Goal: Transaction & Acquisition: Purchase product/service

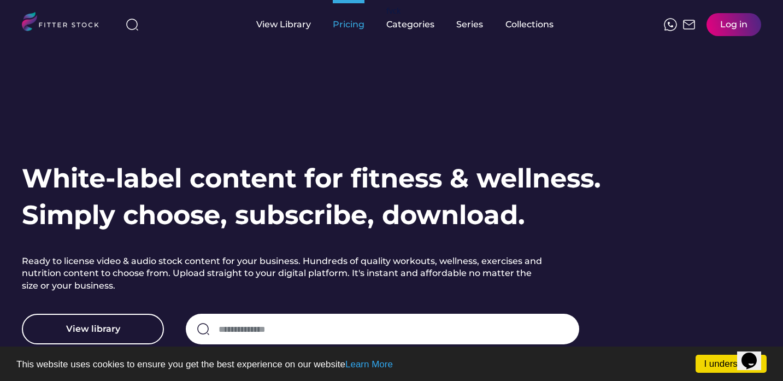
click at [357, 28] on div "Pricing" at bounding box center [349, 25] width 32 height 12
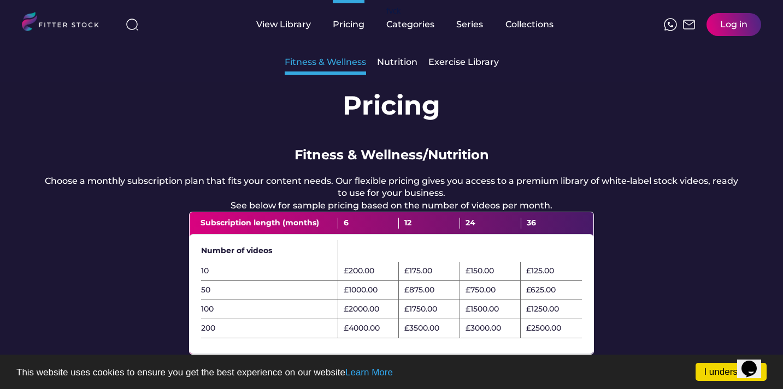
click at [332, 62] on div "Fitness & Wellness" at bounding box center [325, 62] width 81 height 12
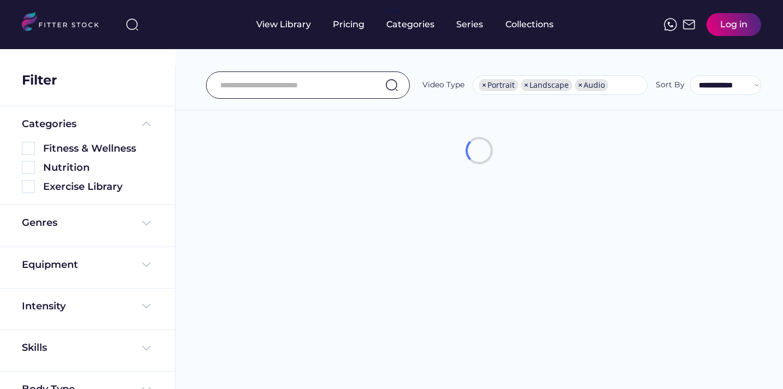
select select "**********"
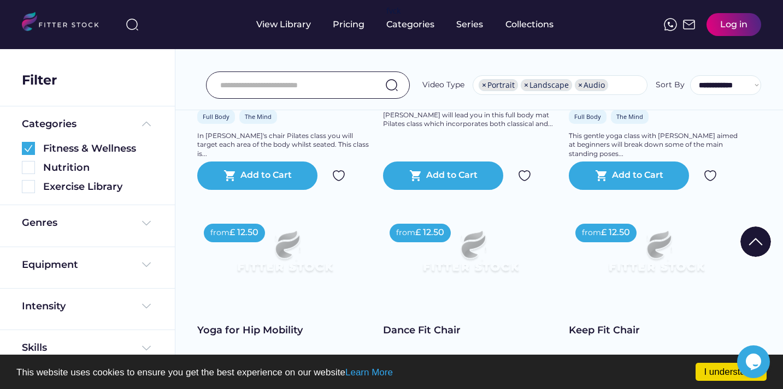
scroll to position [306, 0]
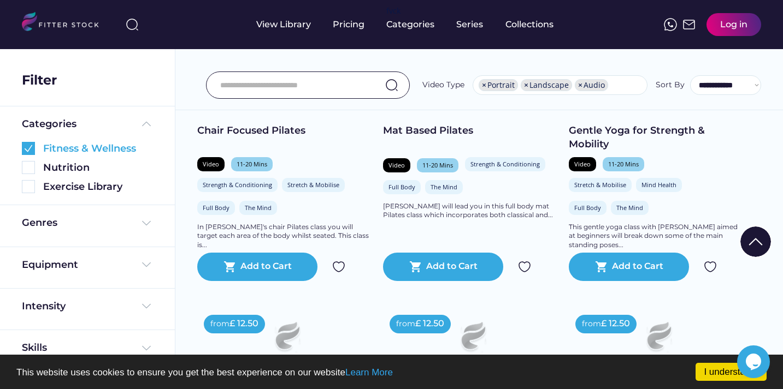
click at [29, 148] on img at bounding box center [28, 148] width 13 height 13
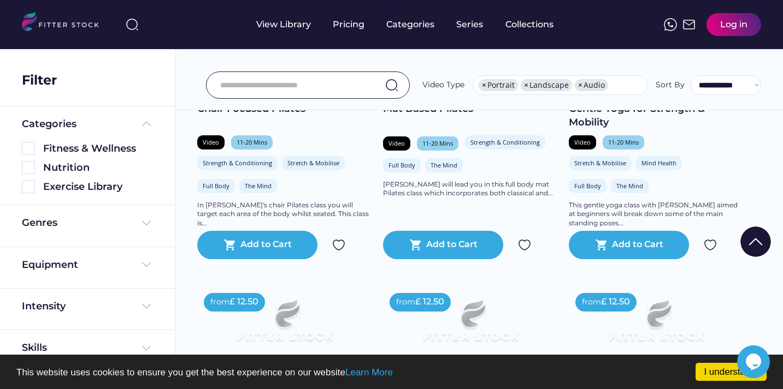
scroll to position [27, 0]
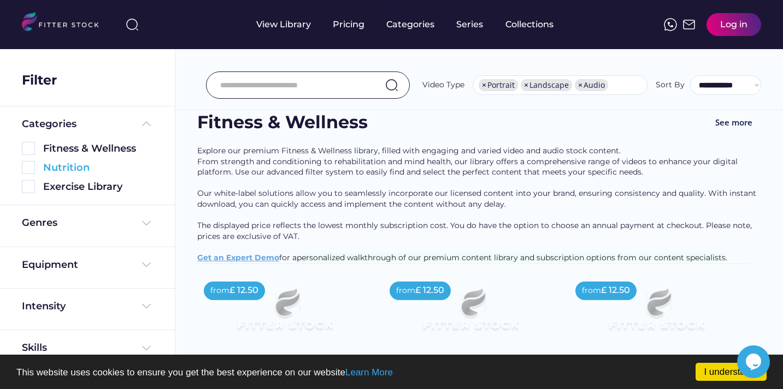
click at [28, 164] on img at bounding box center [28, 167] width 13 height 13
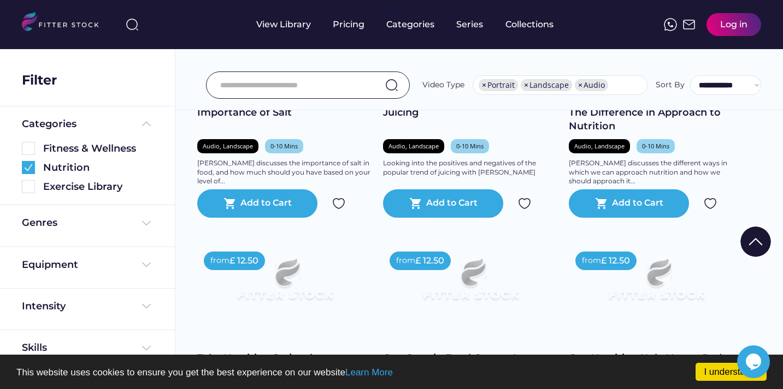
scroll to position [838, 0]
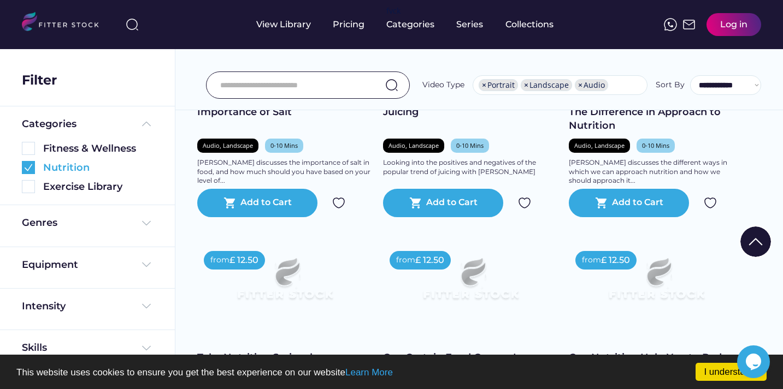
click at [27, 165] on img at bounding box center [28, 167] width 13 height 13
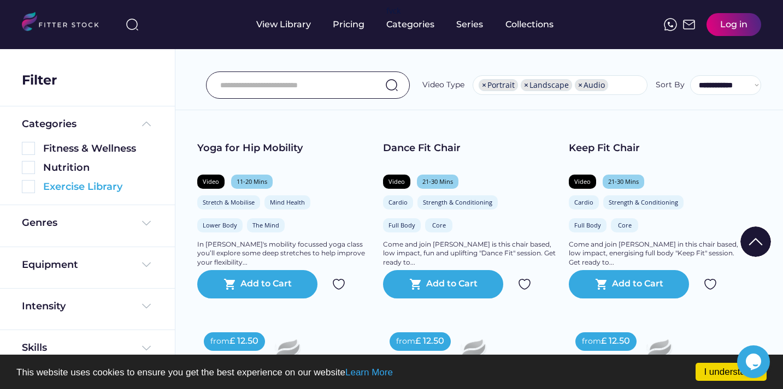
click at [28, 188] on img at bounding box center [28, 186] width 13 height 13
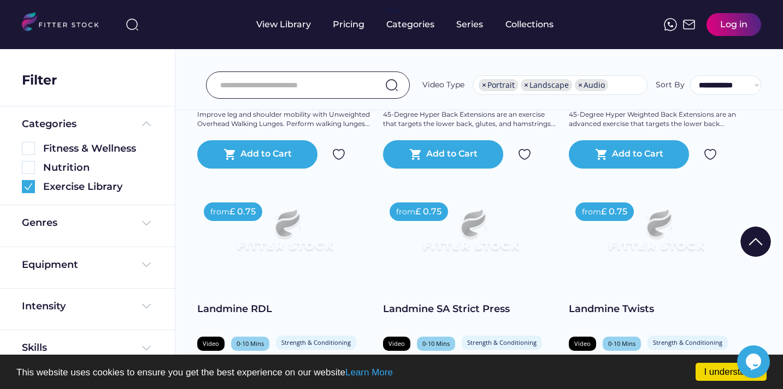
scroll to position [425, 0]
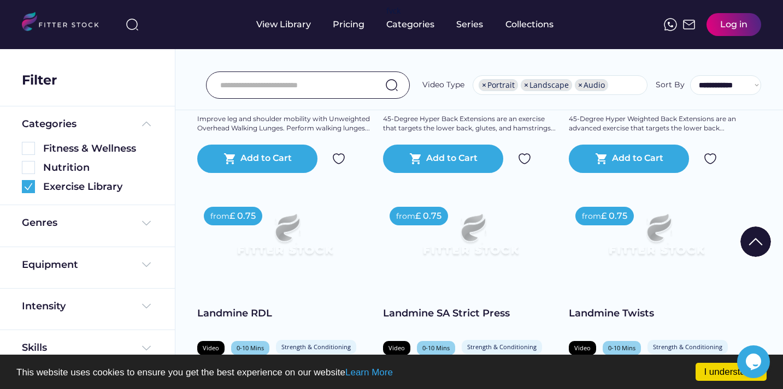
click at [351, 90] on input "input" at bounding box center [294, 85] width 148 height 23
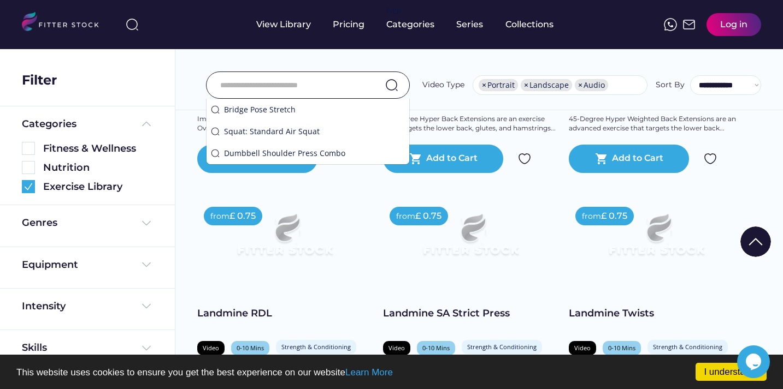
click at [486, 85] on span "×" at bounding box center [484, 85] width 4 height 8
select select "*********"
click at [598, 110] on div "Weighted Back Extensions Video 0-10 Mins Strength & Conditioning Lower Body 45-…" at bounding box center [656, 87] width 175 height 100
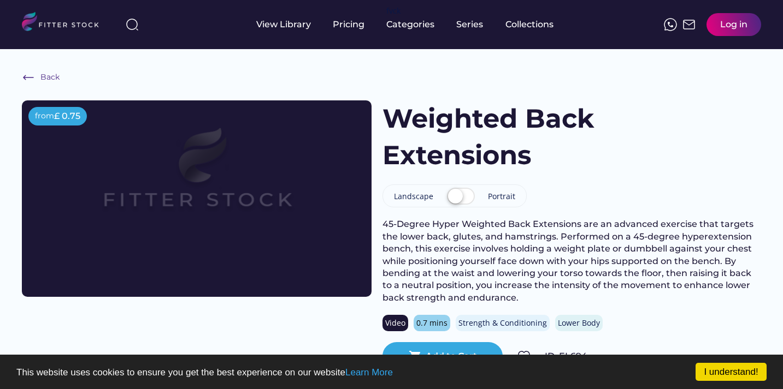
click at [468, 197] on label at bounding box center [460, 197] width 33 height 24
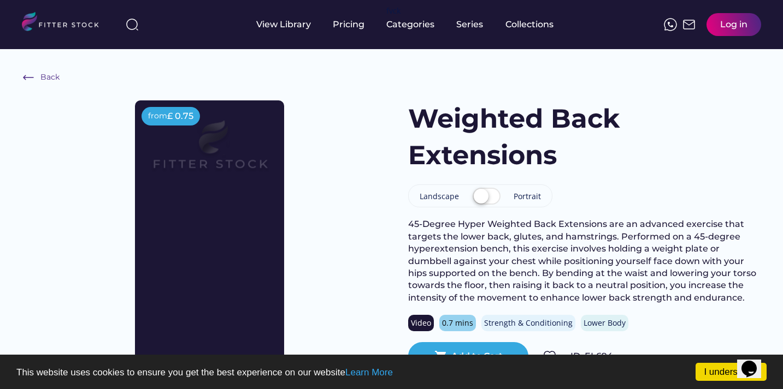
click at [480, 199] on label at bounding box center [486, 197] width 33 height 24
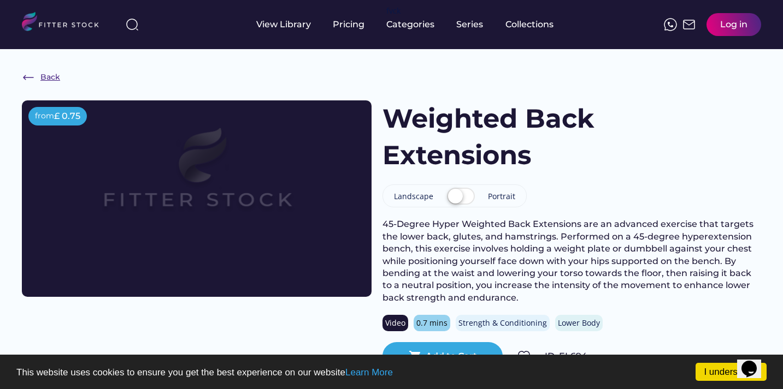
click at [34, 76] on img at bounding box center [28, 77] width 13 height 13
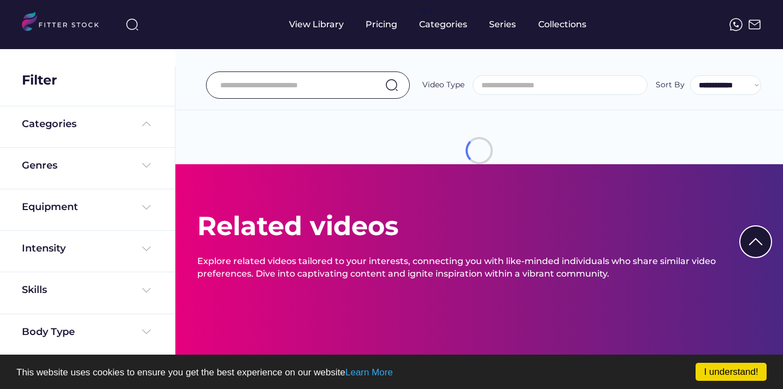
select select "*********"
select select "**********"
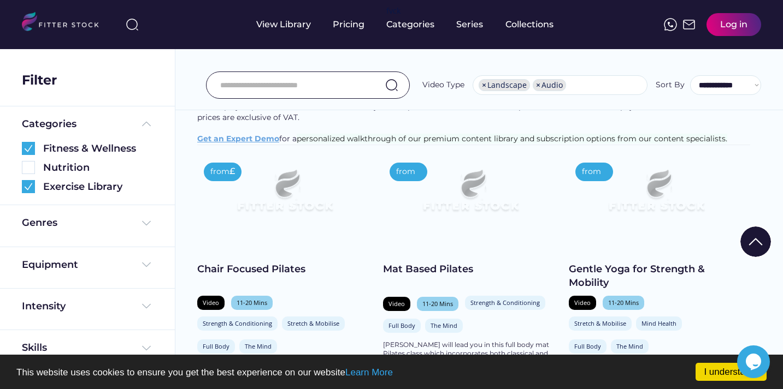
scroll to position [19, 0]
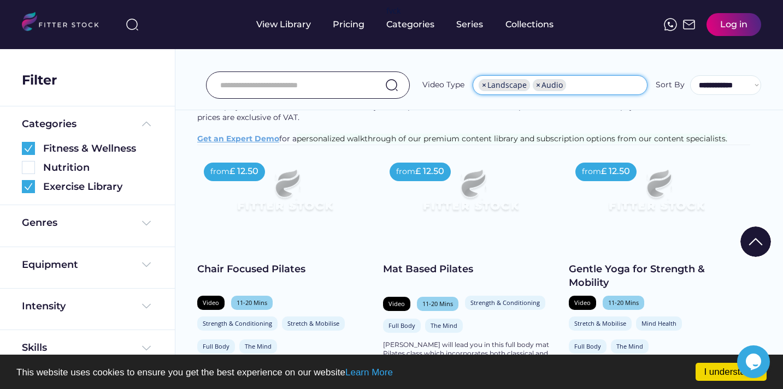
click at [582, 82] on ul "× Landscape × Audio" at bounding box center [560, 84] width 174 height 17
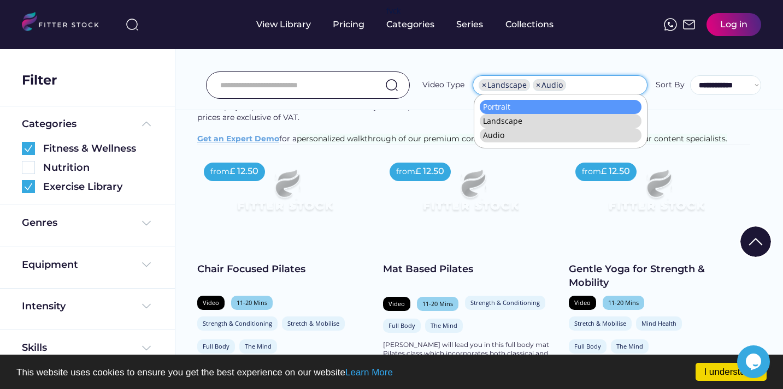
select select "**********"
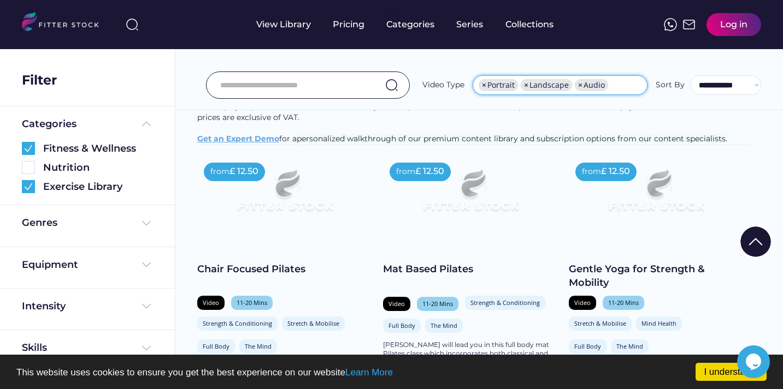
click at [527, 85] on span "×" at bounding box center [526, 85] width 4 height 8
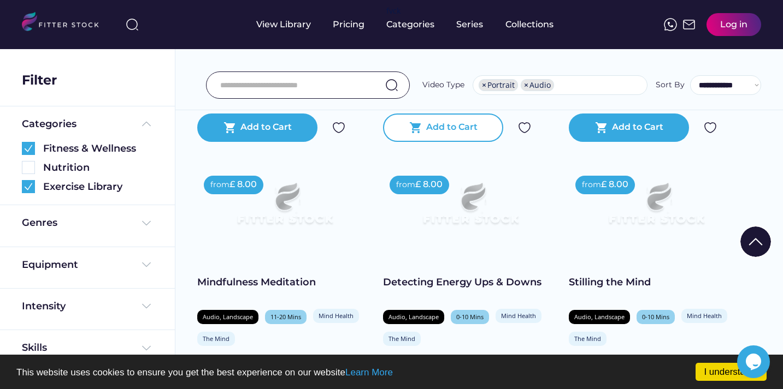
scroll to position [421, 0]
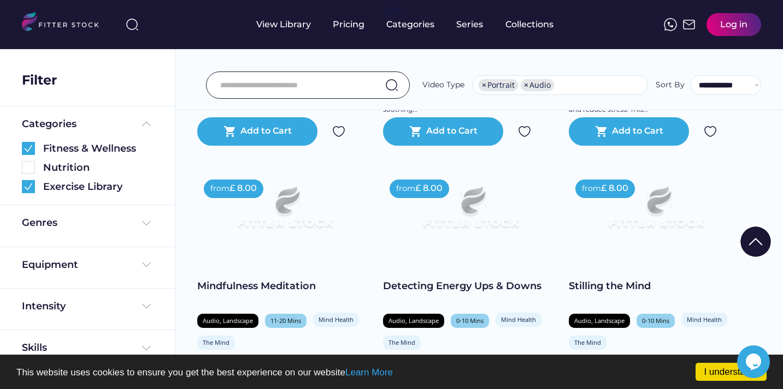
click at [483, 207] on img at bounding box center [470, 212] width 140 height 79
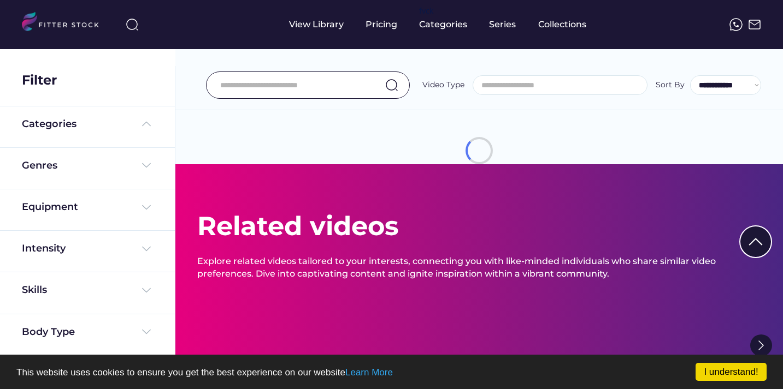
select select "**********"
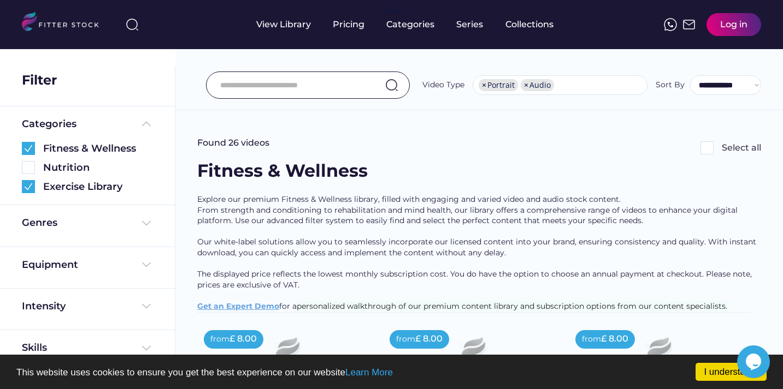
click at [527, 83] on span "×" at bounding box center [526, 85] width 4 height 8
select select "**********"
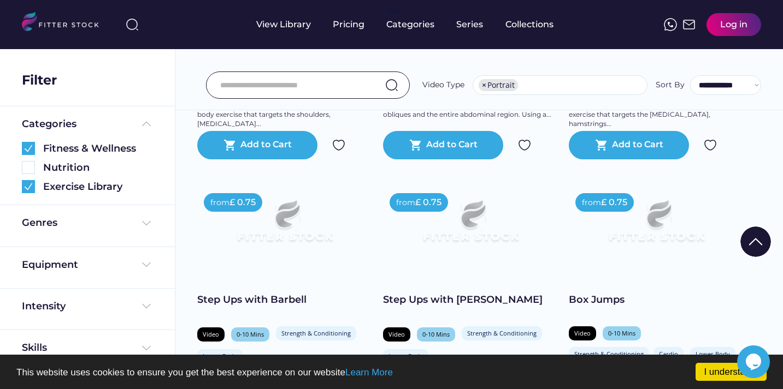
scroll to position [709, 0]
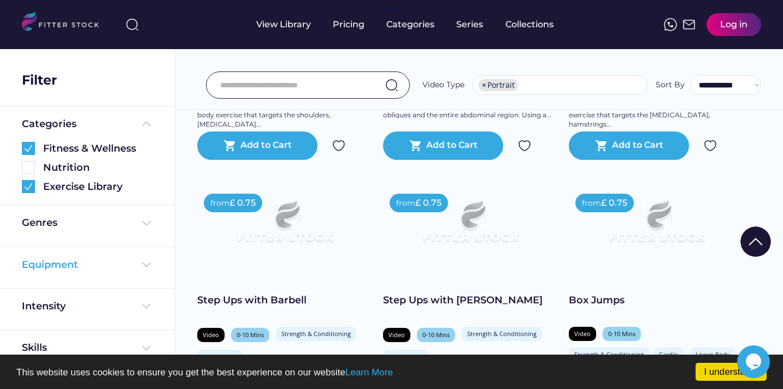
click at [136, 262] on div "Equipment" at bounding box center [87, 265] width 131 height 14
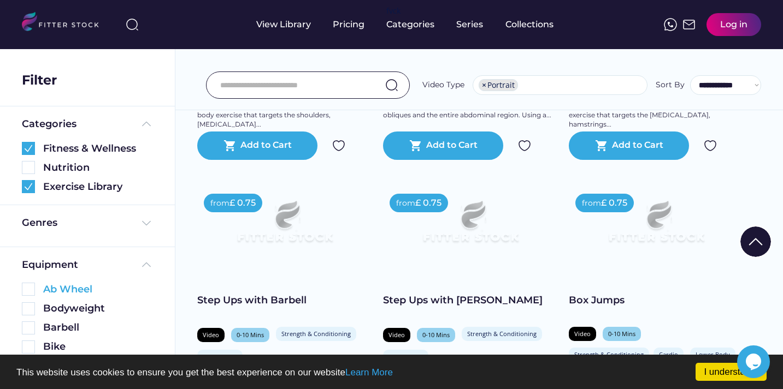
scroll to position [19, 0]
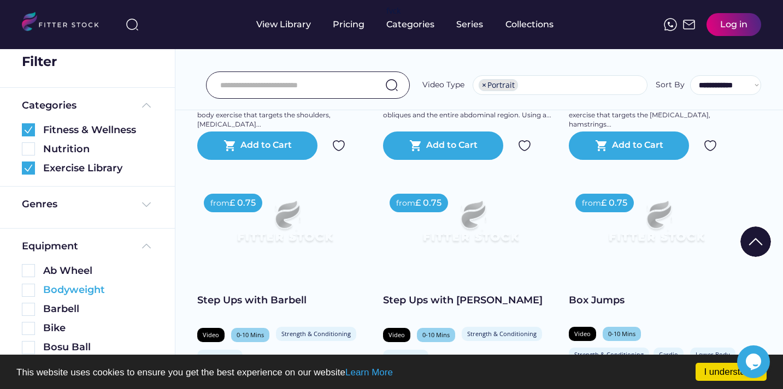
click at [32, 289] on img at bounding box center [28, 290] width 13 height 13
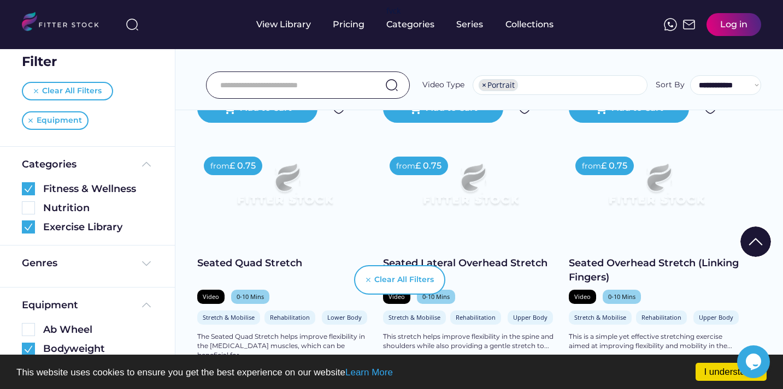
scroll to position [476, 0]
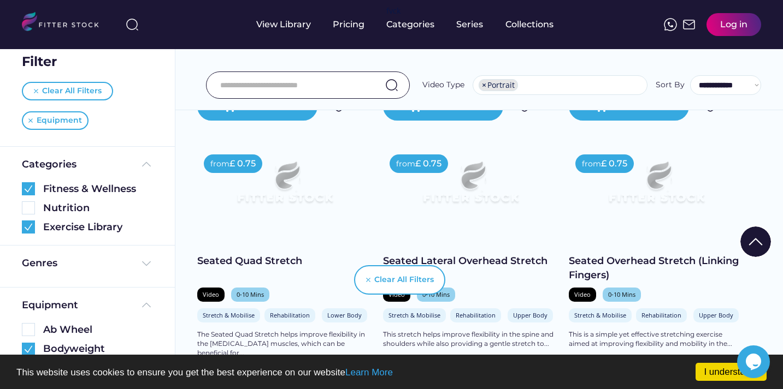
click at [281, 196] on img at bounding box center [285, 187] width 140 height 79
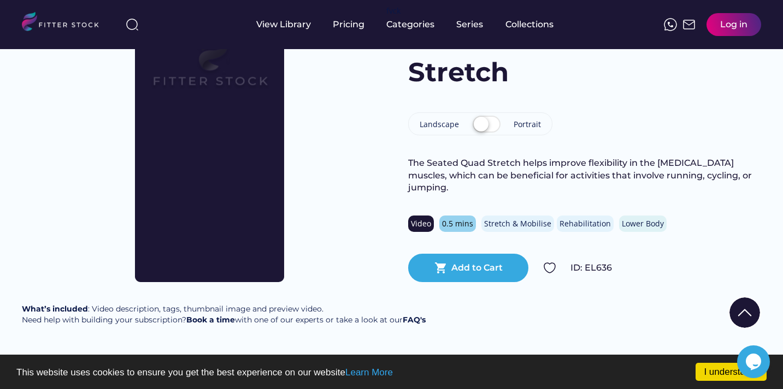
scroll to position [85, 0]
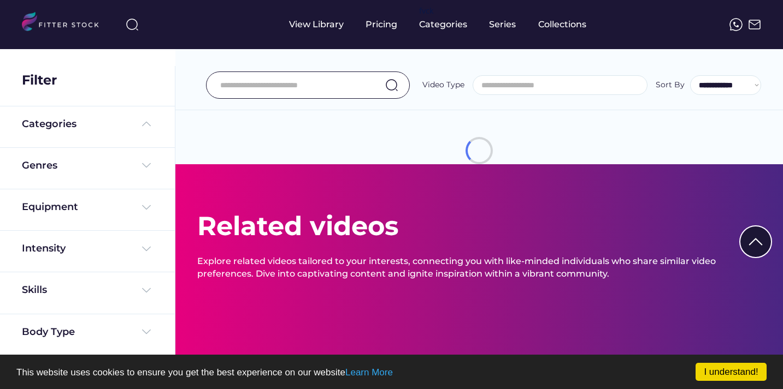
select select "**********"
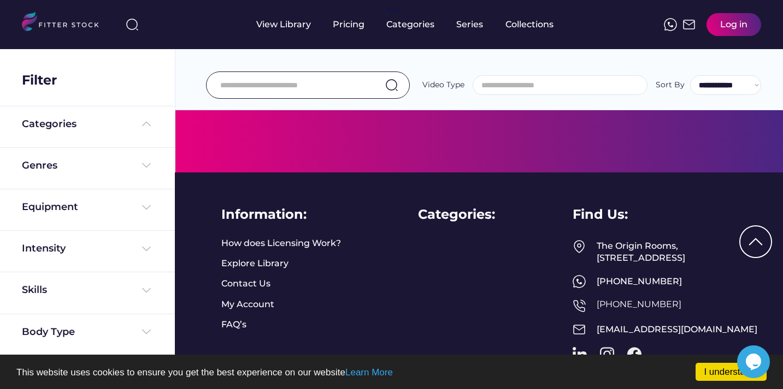
scroll to position [412, 0]
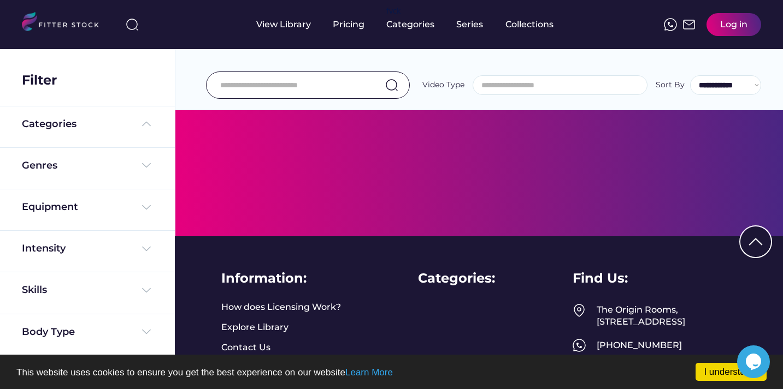
select select "**********"
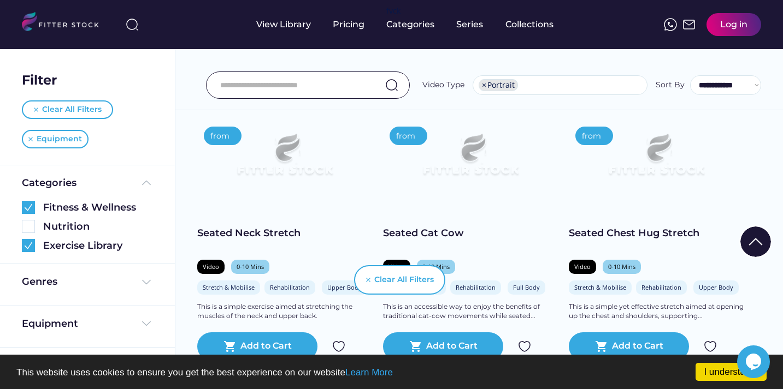
scroll to position [218, 0]
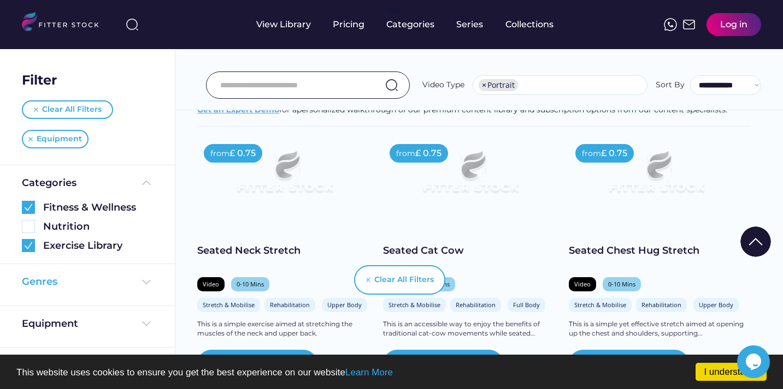
click at [140, 281] on img at bounding box center [146, 282] width 13 height 13
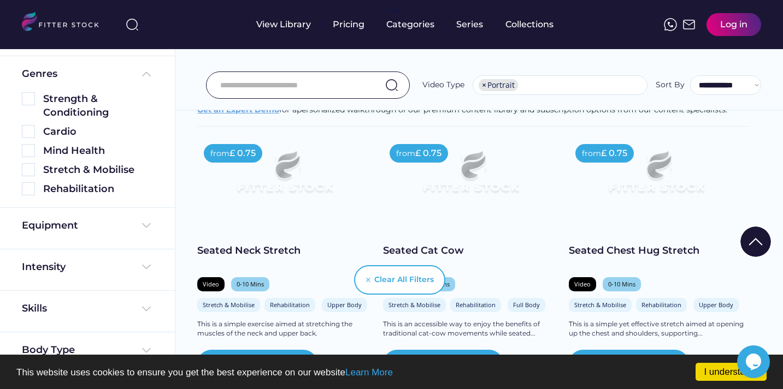
scroll to position [234, 0]
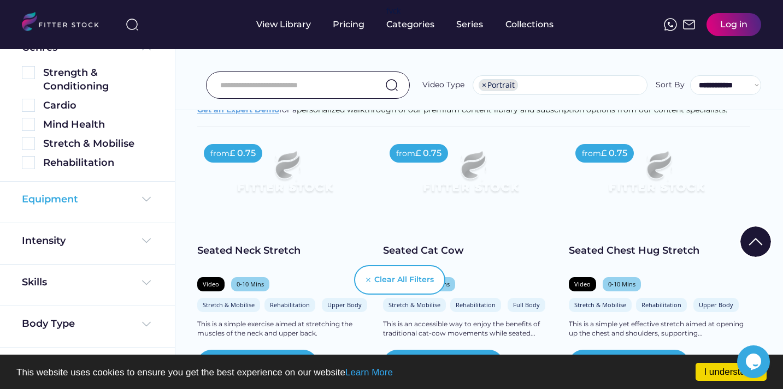
click at [143, 193] on img at bounding box center [146, 199] width 13 height 13
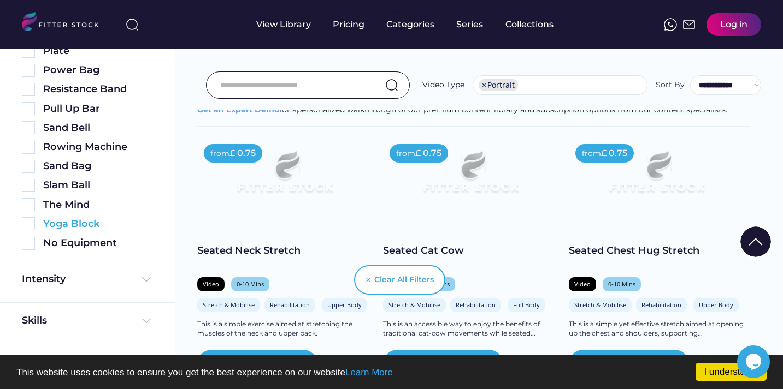
scroll to position [739, 0]
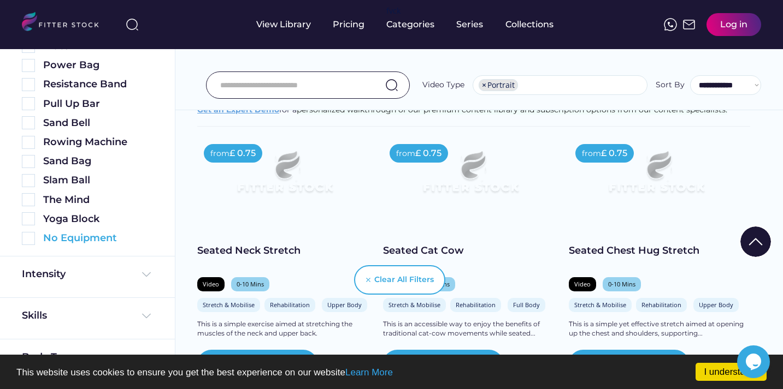
click at [30, 237] on img at bounding box center [28, 238] width 13 height 13
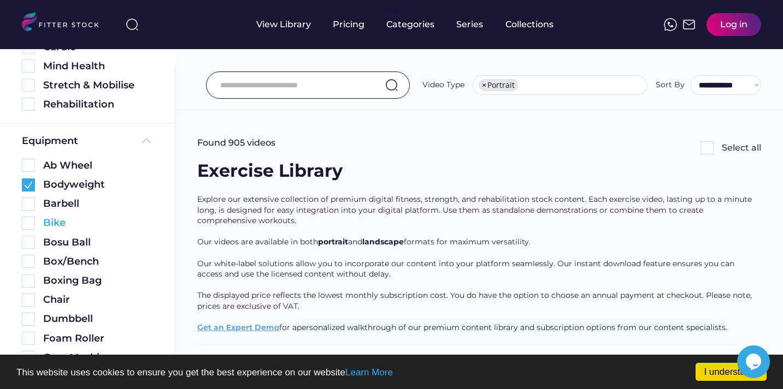
scroll to position [288, 0]
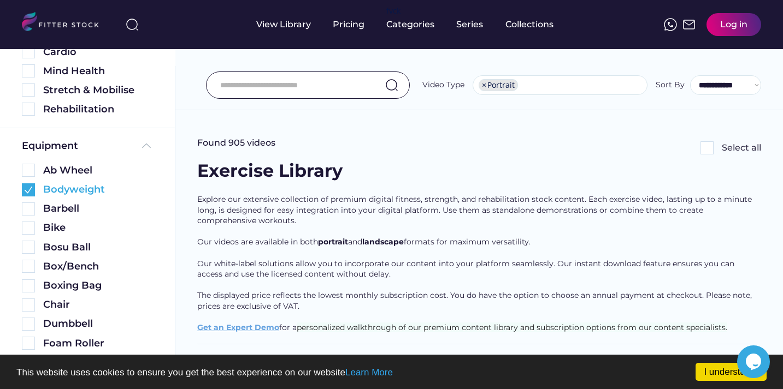
click at [29, 185] on img at bounding box center [28, 190] width 13 height 13
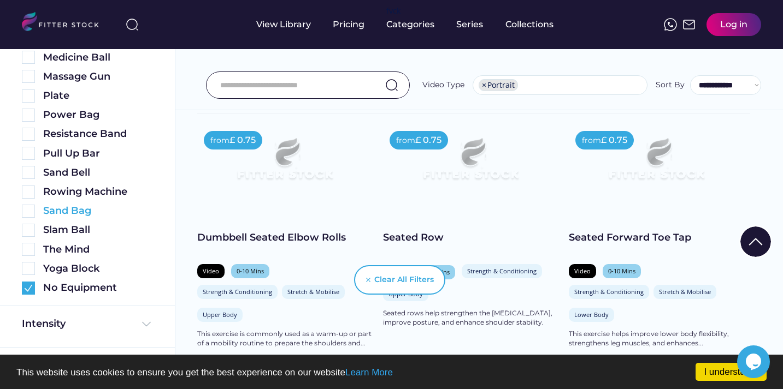
scroll to position [693, 0]
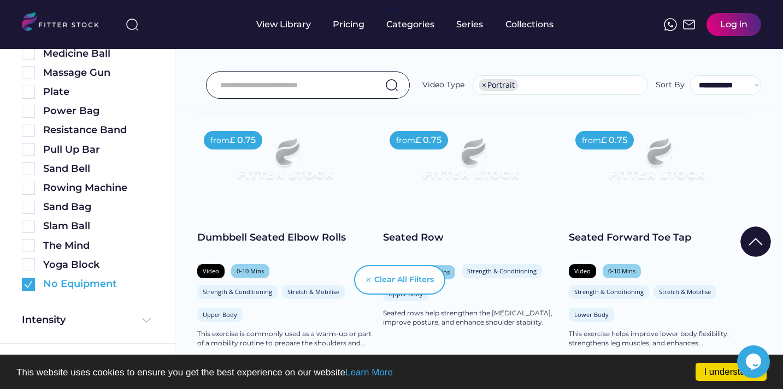
click at [29, 280] on img at bounding box center [28, 284] width 13 height 13
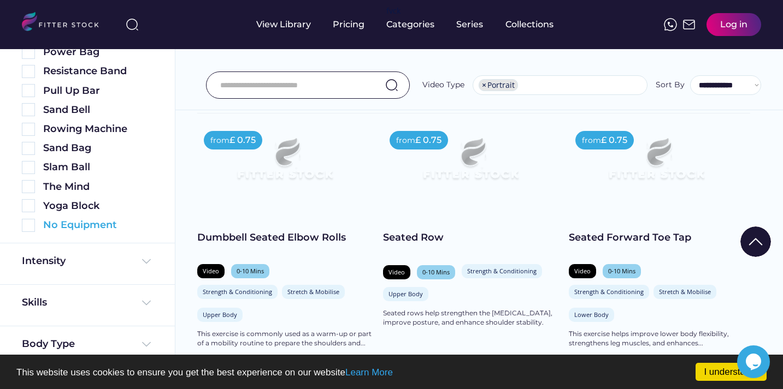
scroll to position [634, 0]
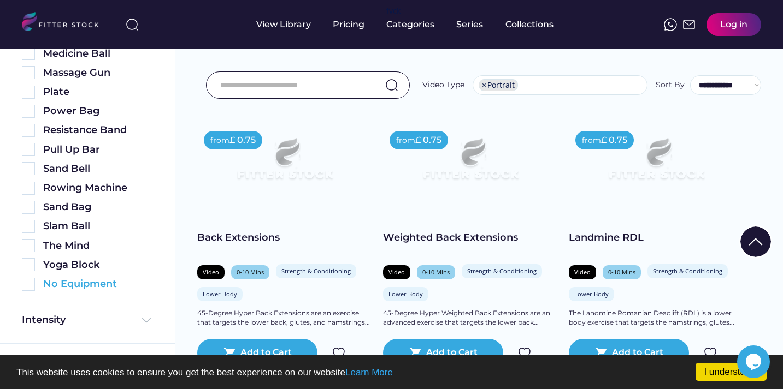
click at [29, 280] on img at bounding box center [28, 284] width 13 height 13
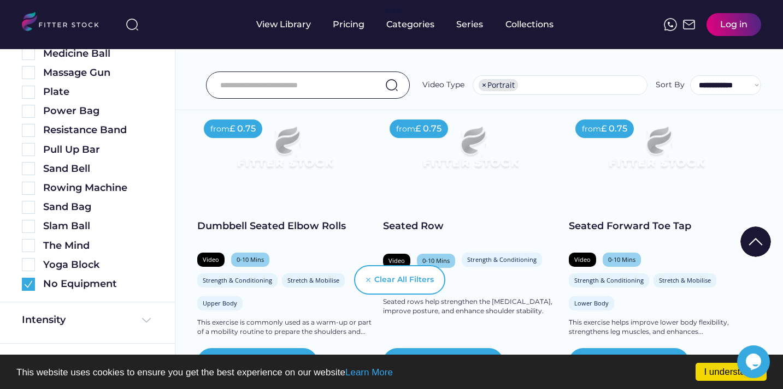
scroll to position [244, 0]
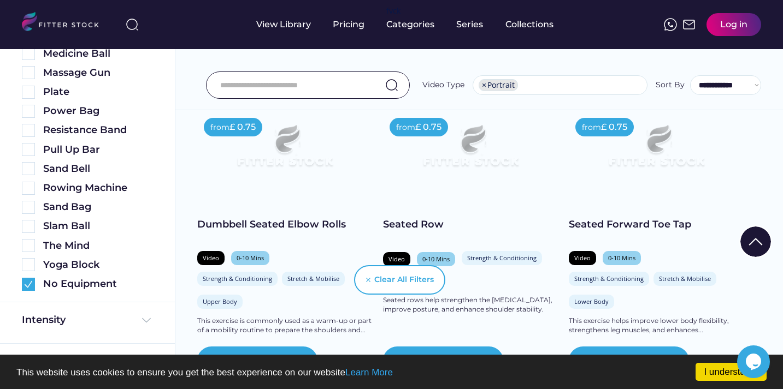
click at [471, 161] on img at bounding box center [470, 150] width 140 height 79
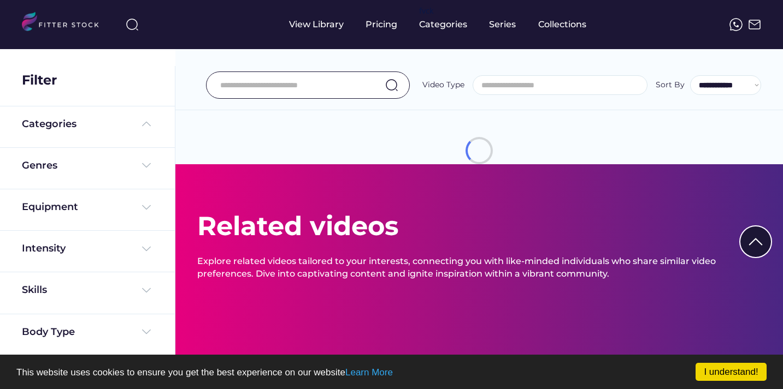
select select "**********"
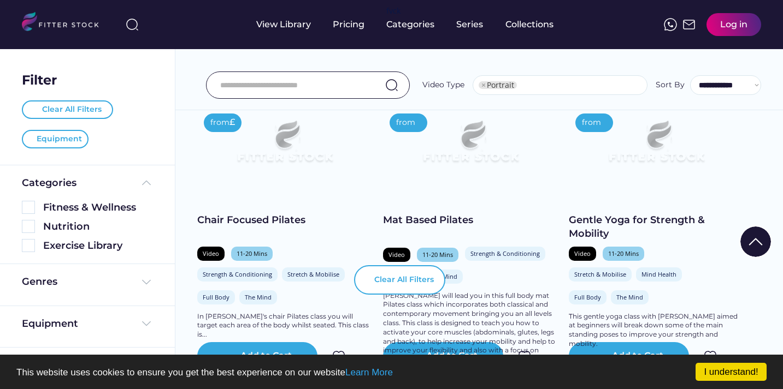
scroll to position [242, 0]
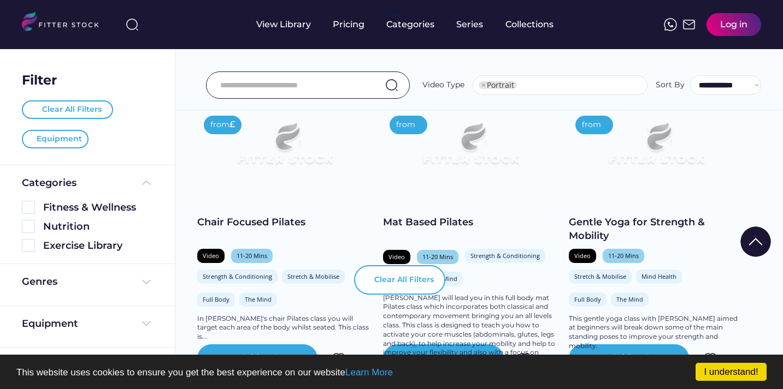
select select "**********"
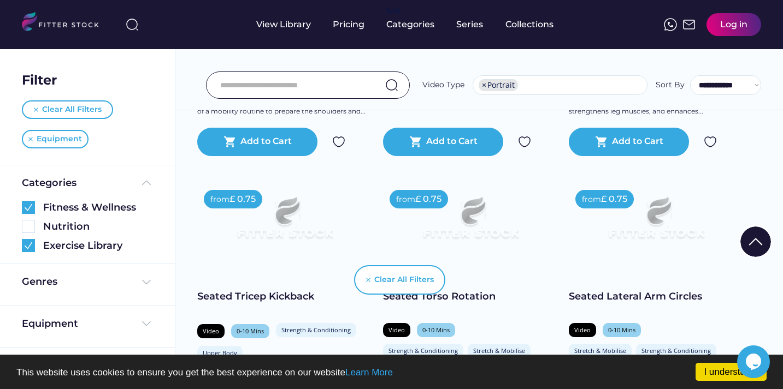
scroll to position [466, 0]
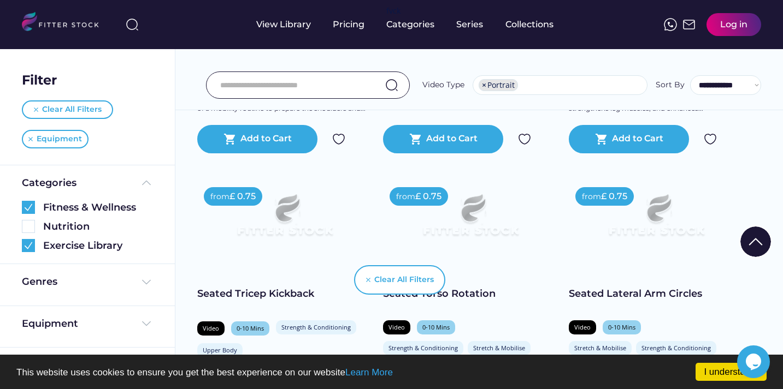
click at [475, 230] on img at bounding box center [470, 220] width 140 height 79
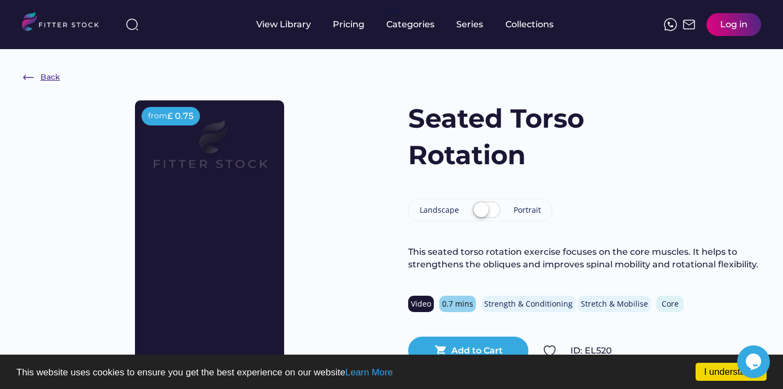
click at [29, 78] on img at bounding box center [28, 77] width 13 height 13
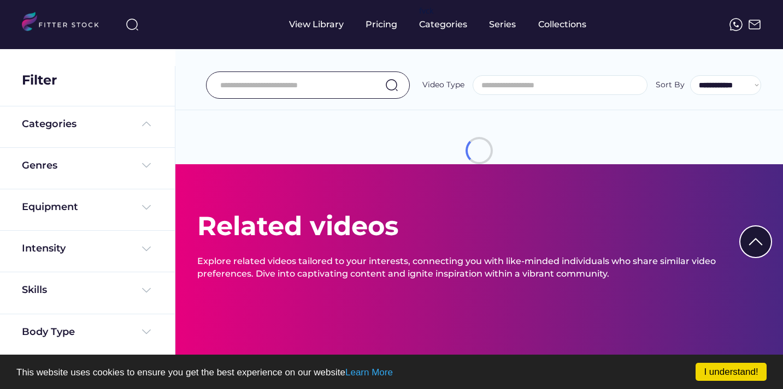
select select "**********"
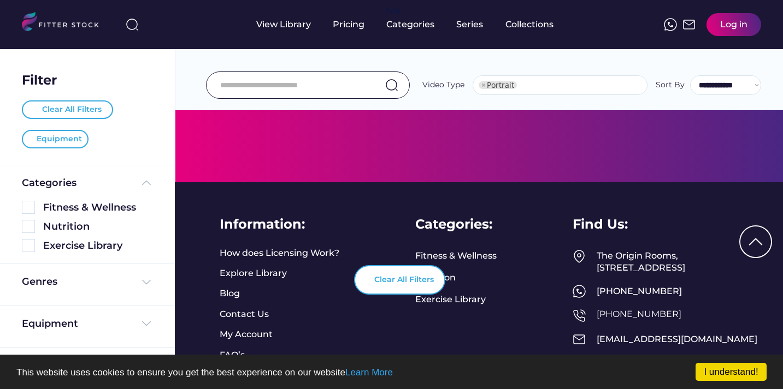
scroll to position [466, 0]
select select "**********"
click at [292, 88] on input "input" at bounding box center [294, 85] width 148 height 23
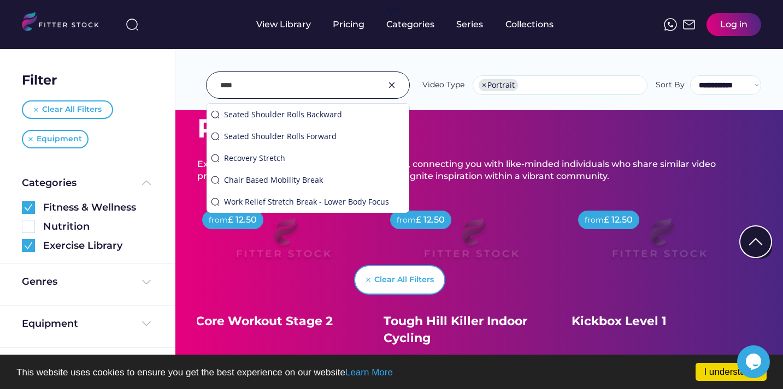
scroll to position [0, 0]
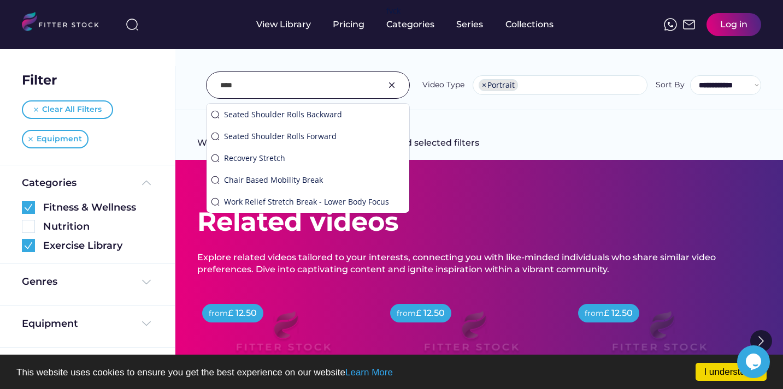
type input "****"
click at [395, 84] on img at bounding box center [391, 85] width 13 height 13
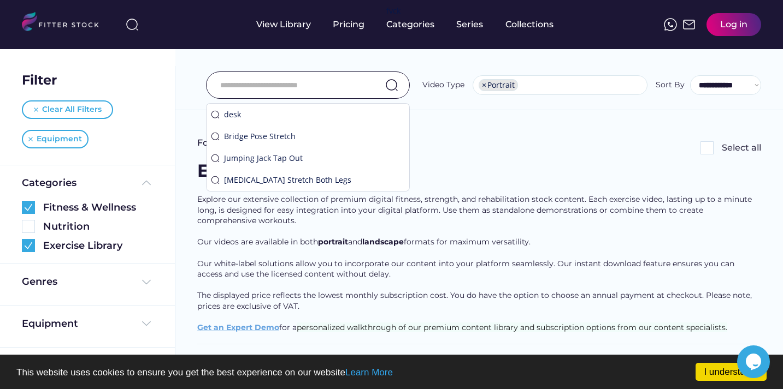
click at [487, 168] on div "Exercise Library" at bounding box center [479, 177] width 564 height 36
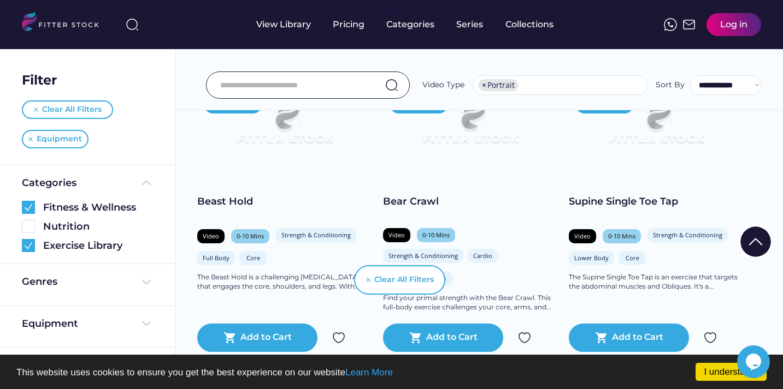
scroll to position [1102, 0]
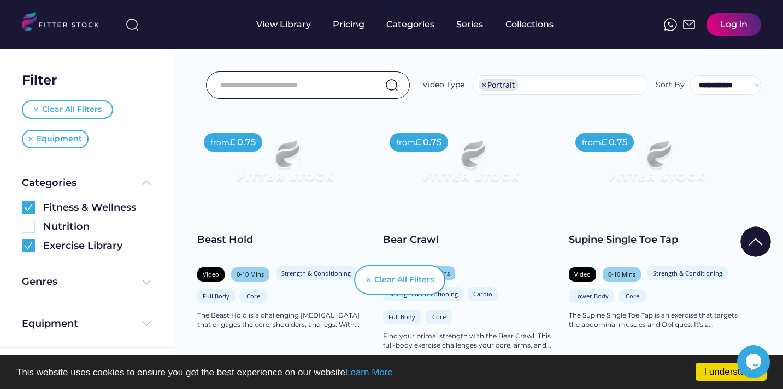
click at [654, 178] on img at bounding box center [656, 166] width 140 height 79
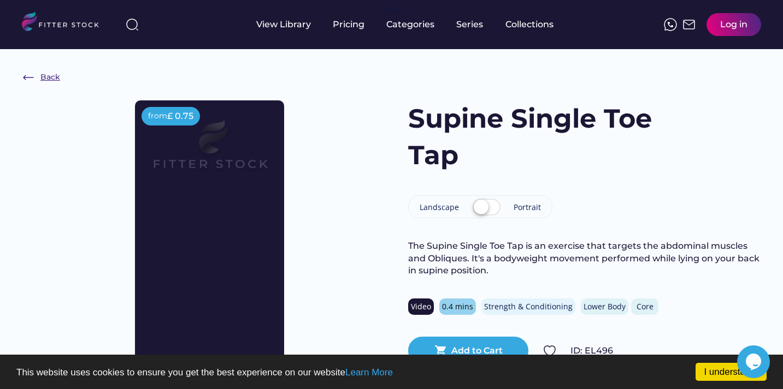
click at [41, 73] on div "Back" at bounding box center [50, 77] width 20 height 11
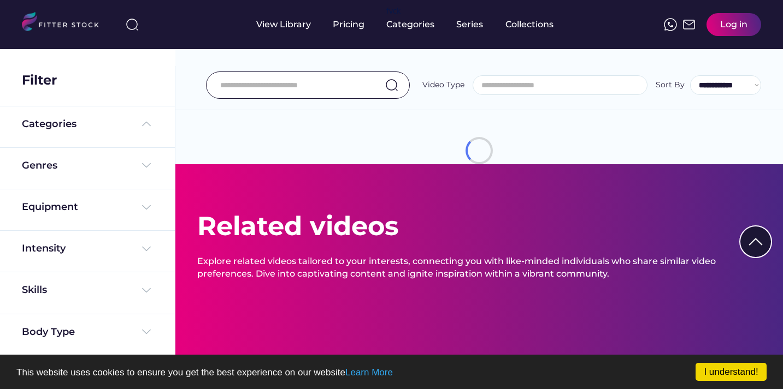
select select "**********"
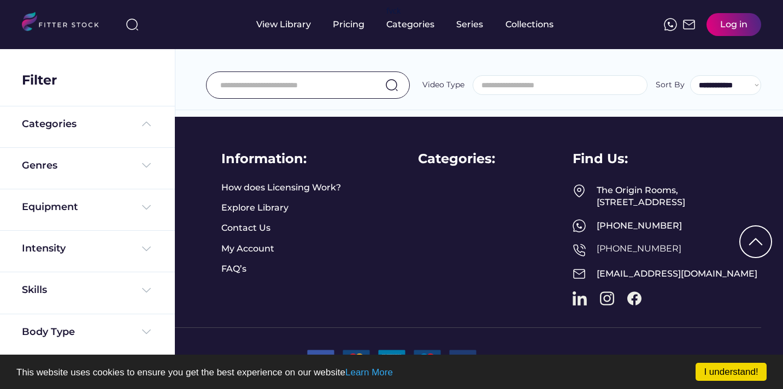
click at [344, 90] on input "input" at bounding box center [294, 85] width 148 height 23
select select "**********"
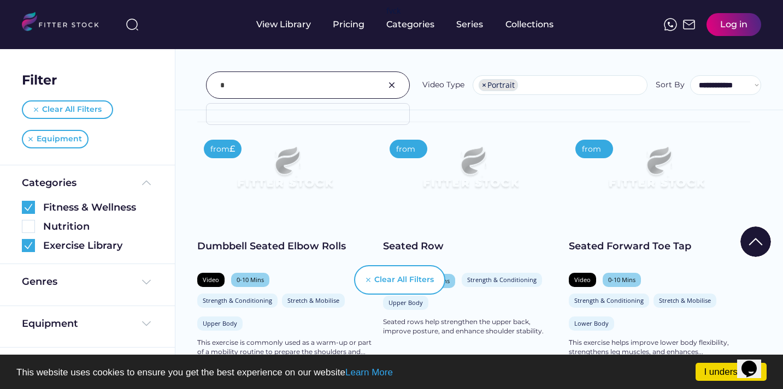
scroll to position [222, 0]
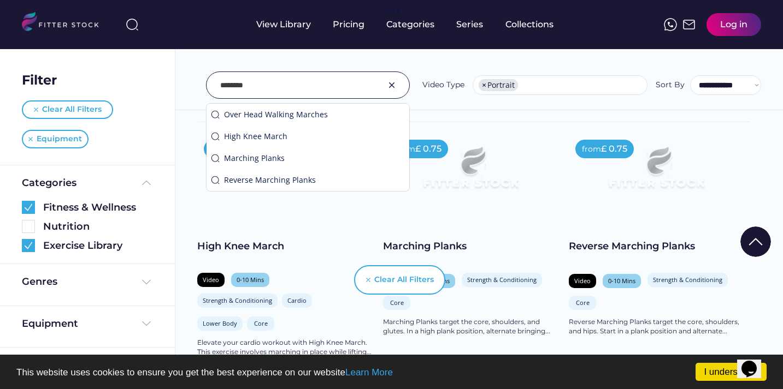
type input "********"
click at [395, 85] on img at bounding box center [391, 85] width 13 height 13
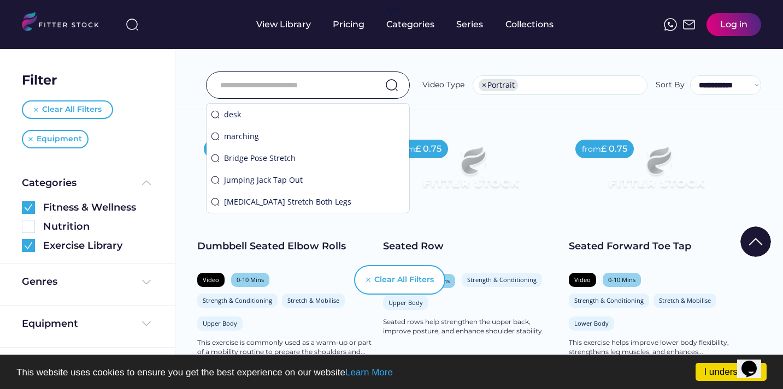
click at [330, 91] on input "input" at bounding box center [294, 85] width 148 height 23
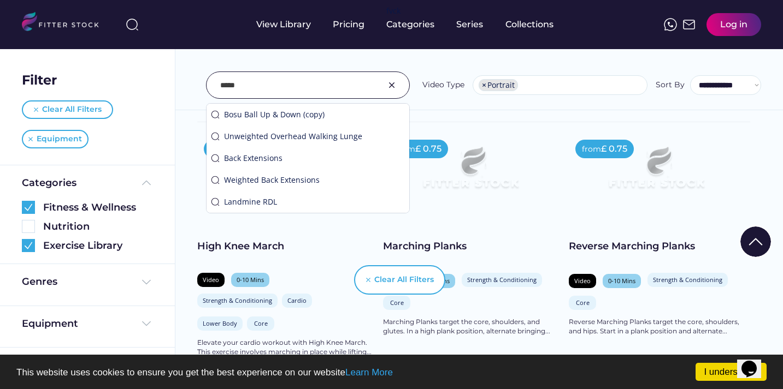
type input "*****"
click at [422, 102] on div "**********" at bounding box center [478, 60] width 607 height 99
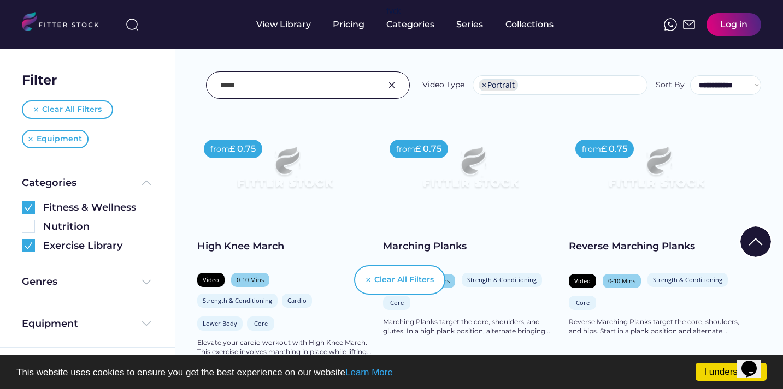
click at [299, 184] on img at bounding box center [285, 172] width 140 height 79
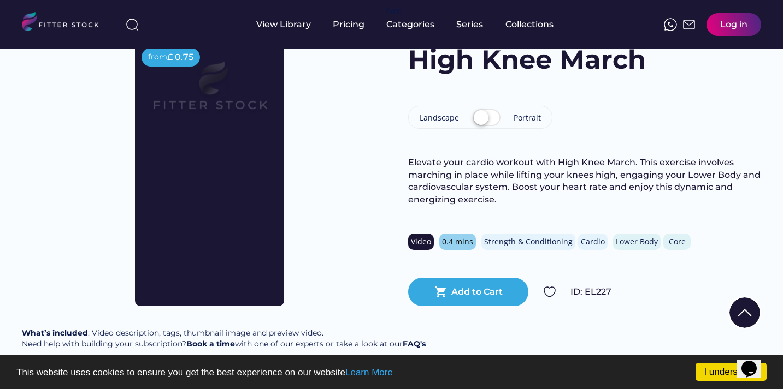
scroll to position [51, 0]
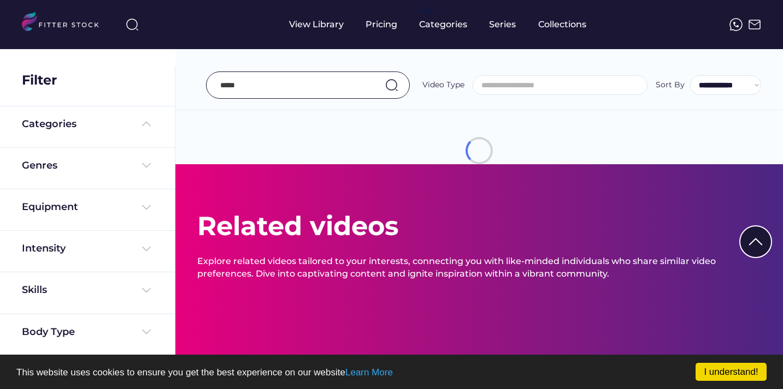
select select "**********"
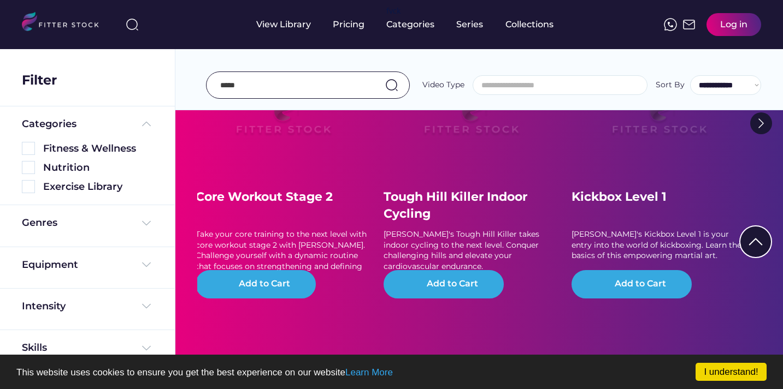
scroll to position [222, 0]
select select "**********"
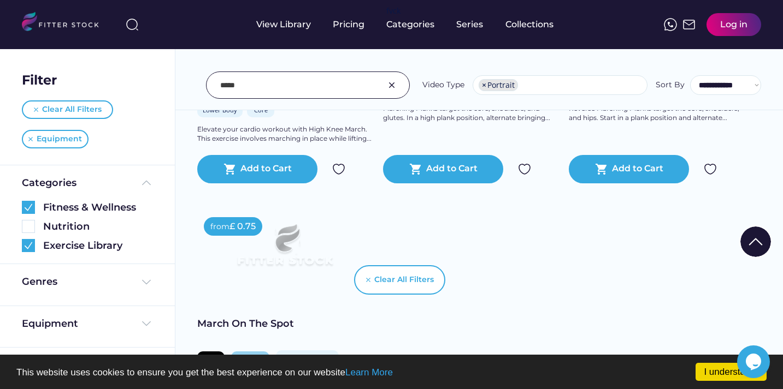
scroll to position [442, 0]
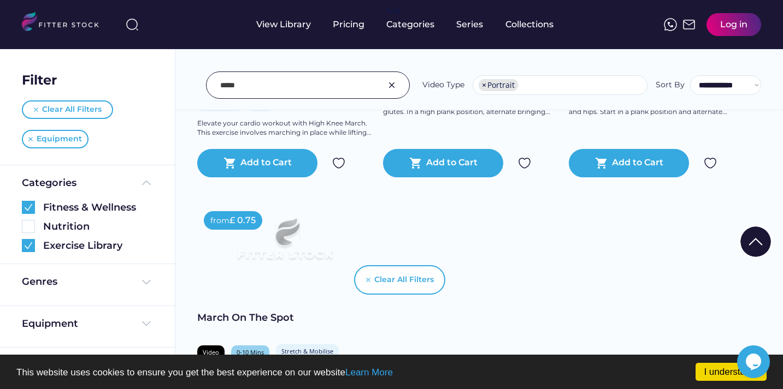
click at [242, 223] on div "£ 0.75" at bounding box center [242, 221] width 26 height 12
click at [292, 240] on img at bounding box center [285, 244] width 140 height 79
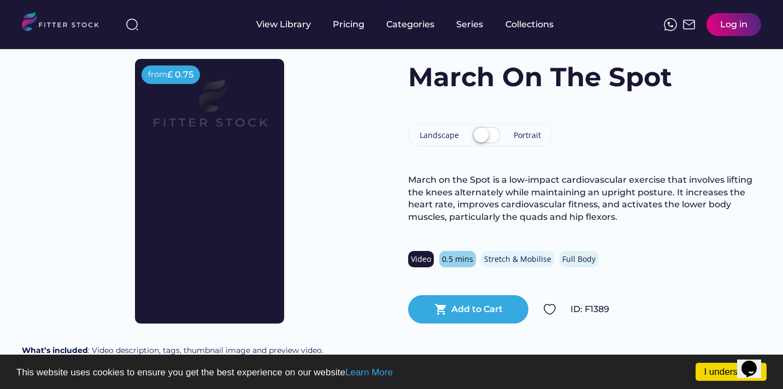
scroll to position [39, 0]
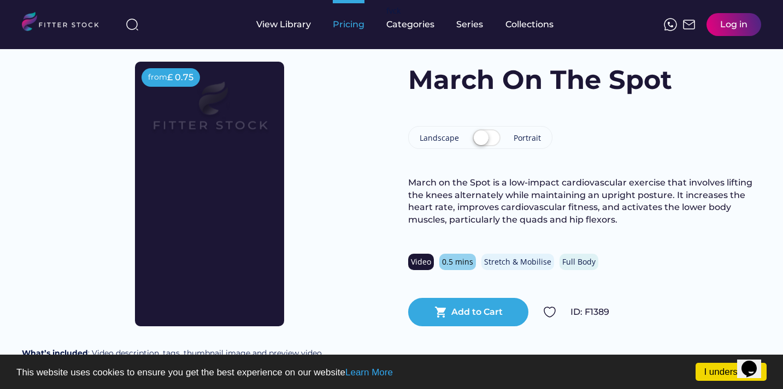
click at [350, 21] on div "Pricing" at bounding box center [349, 25] width 32 height 12
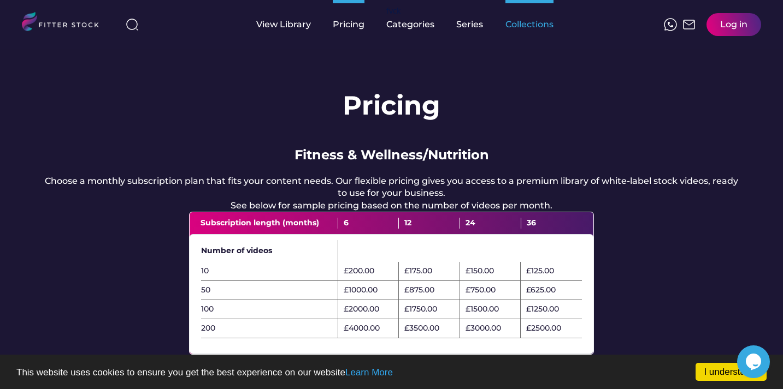
click at [534, 22] on div "Collections" at bounding box center [529, 25] width 48 height 12
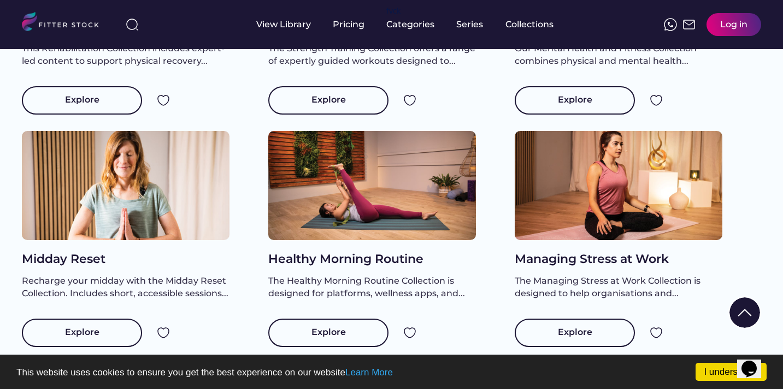
scroll to position [557, 0]
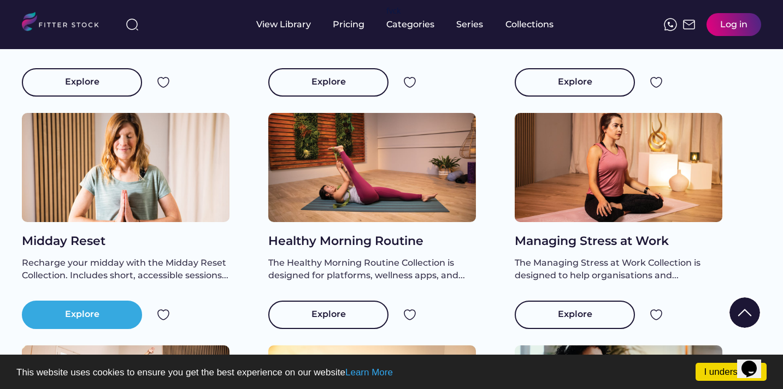
click at [62, 328] on div "Explore" at bounding box center [82, 315] width 120 height 28
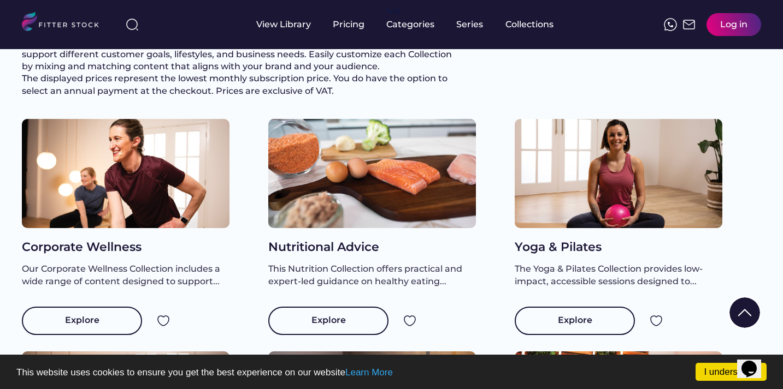
scroll to position [22, 0]
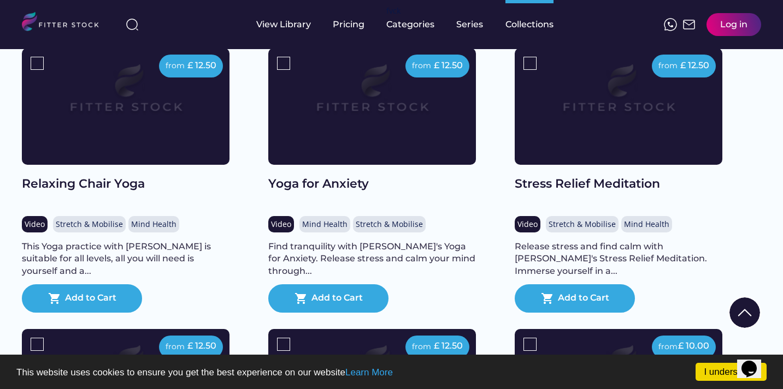
scroll to position [197, 0]
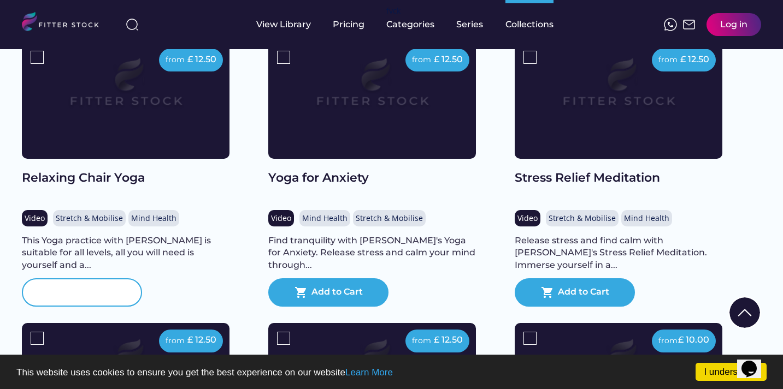
click at [91, 299] on div "Add to Cart" at bounding box center [90, 292] width 51 height 13
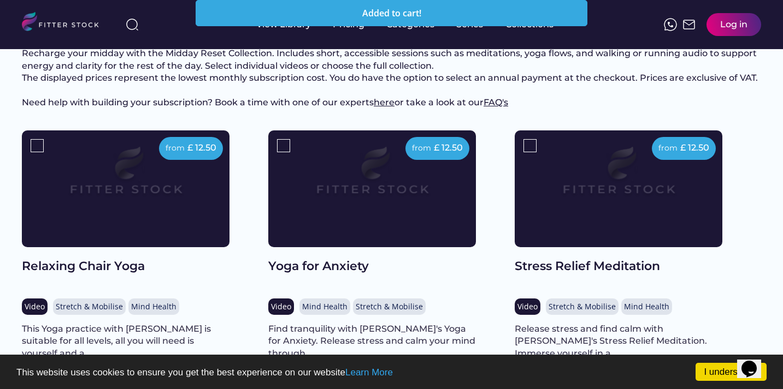
scroll to position [0, 0]
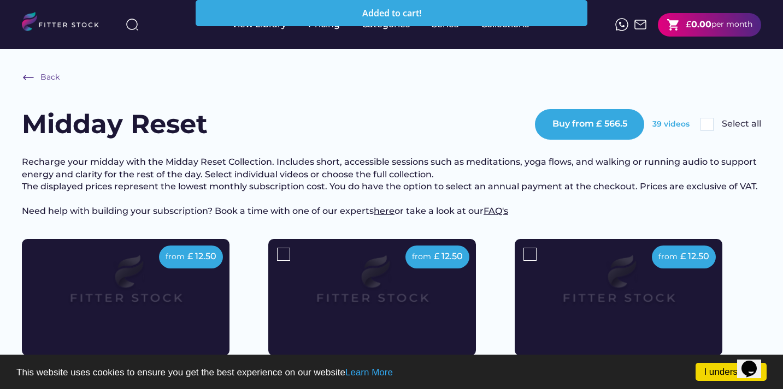
click at [693, 25] on strong "0.00" at bounding box center [701, 24] width 20 height 10
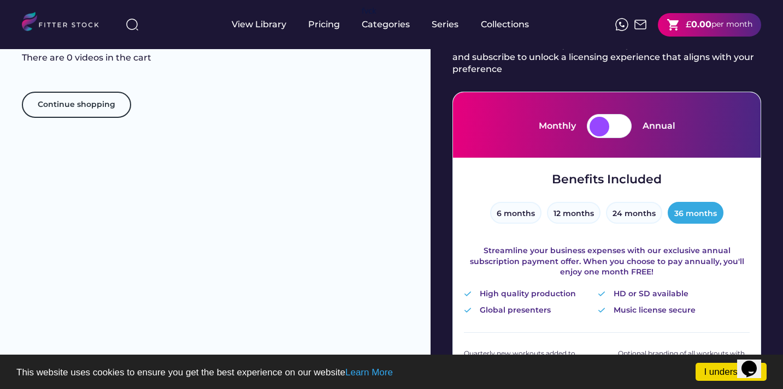
scroll to position [97, 0]
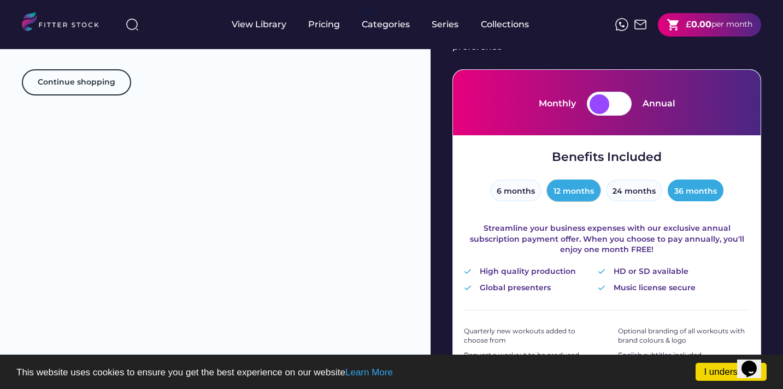
click at [569, 186] on button "12 months" at bounding box center [574, 191] width 54 height 22
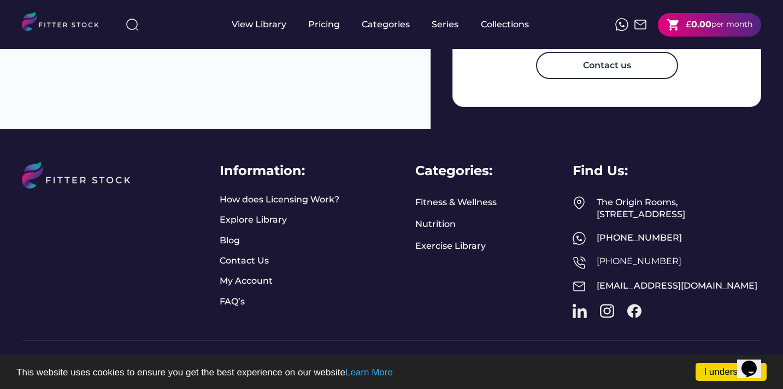
scroll to position [644, 0]
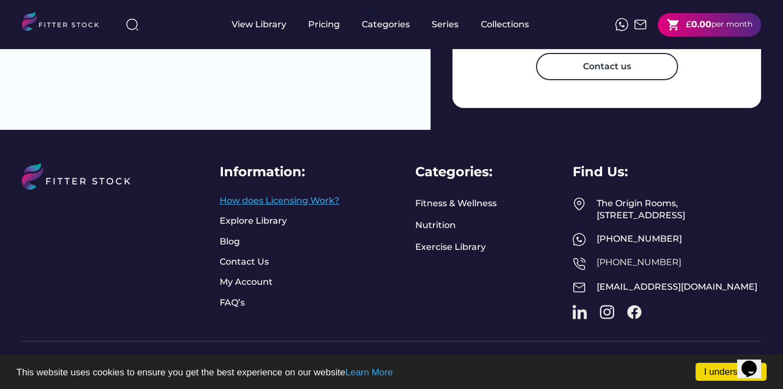
click at [318, 207] on link "How does Licensing Work?" at bounding box center [280, 201] width 120 height 12
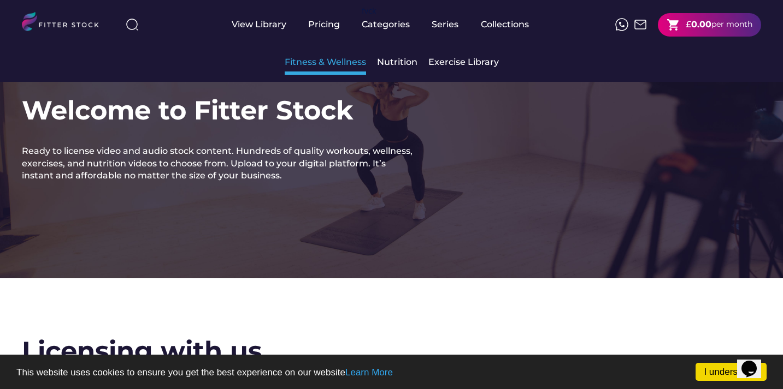
click at [338, 60] on div "Fitness & Wellness" at bounding box center [325, 62] width 81 height 12
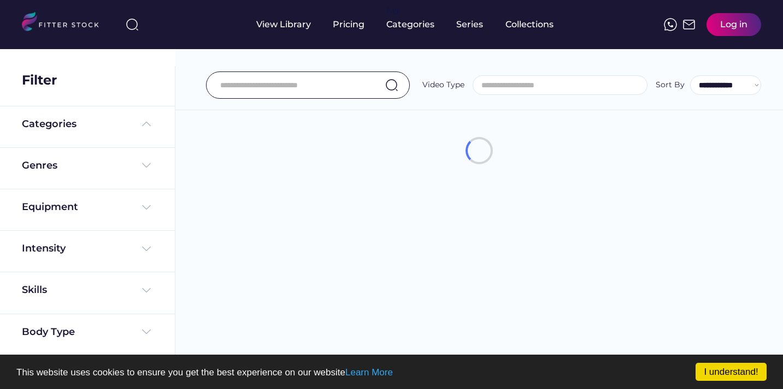
select select
select select "**********"
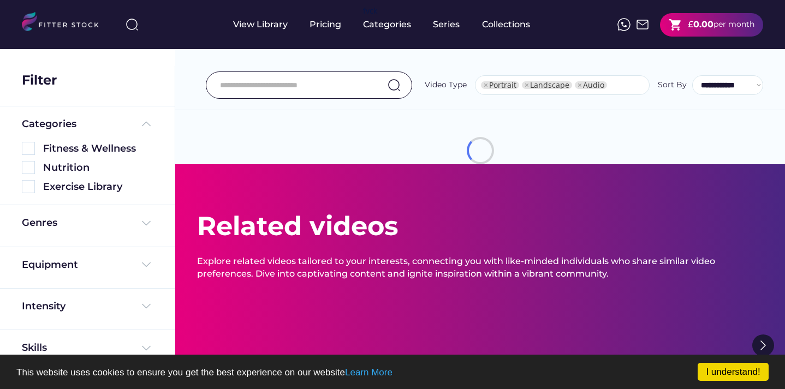
type input "*****"
select select "**********"
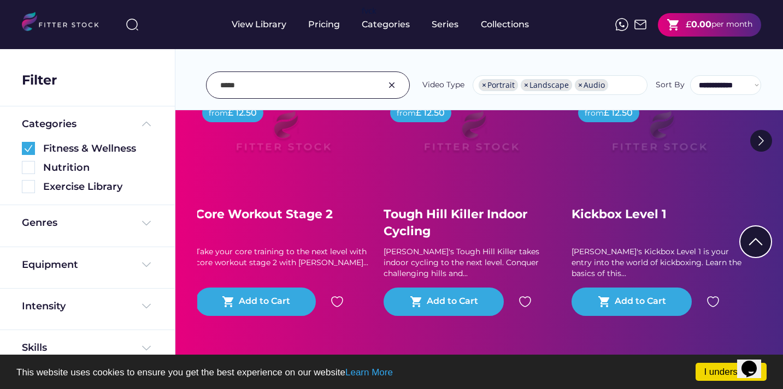
scroll to position [154, 0]
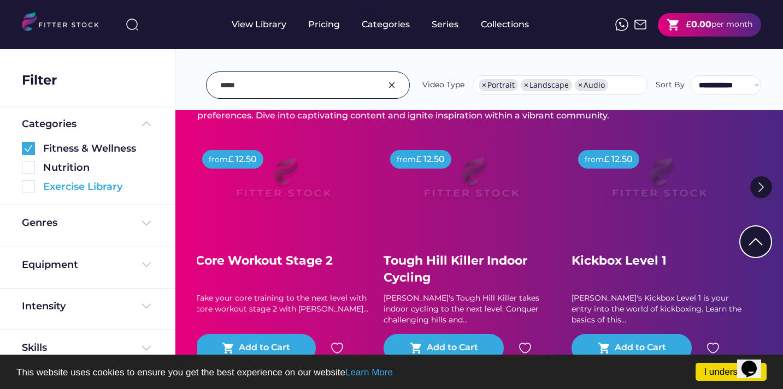
drag, startPoint x: 31, startPoint y: 190, endPoint x: 33, endPoint y: 146, distance: 44.3
click at [31, 190] on img at bounding box center [28, 186] width 13 height 13
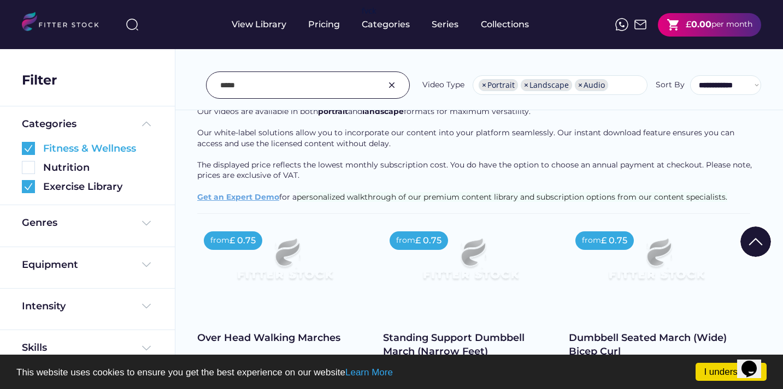
scroll to position [0, 0]
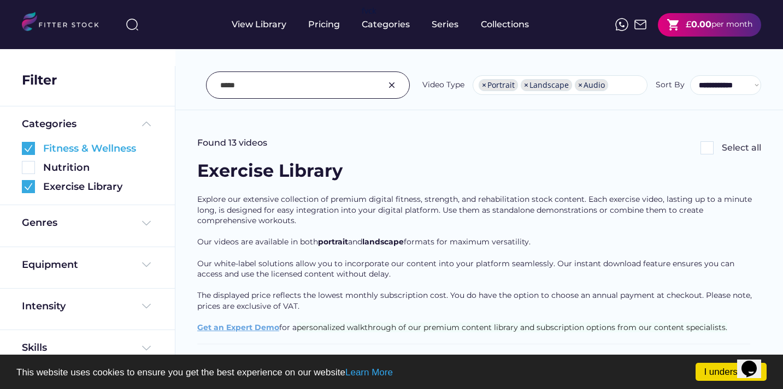
click at [32, 147] on img at bounding box center [28, 148] width 13 height 13
click at [62, 269] on div "Equipment" at bounding box center [50, 265] width 56 height 14
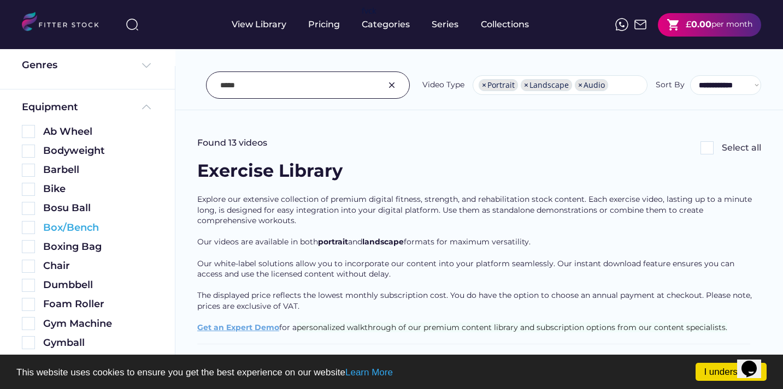
scroll to position [163, 0]
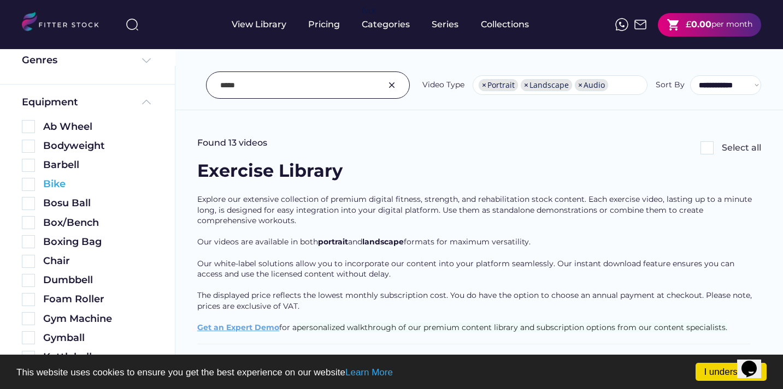
click at [31, 184] on img at bounding box center [28, 184] width 13 height 13
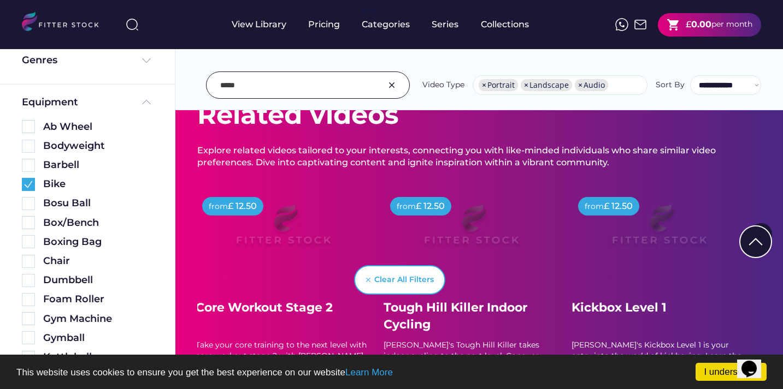
scroll to position [93, 0]
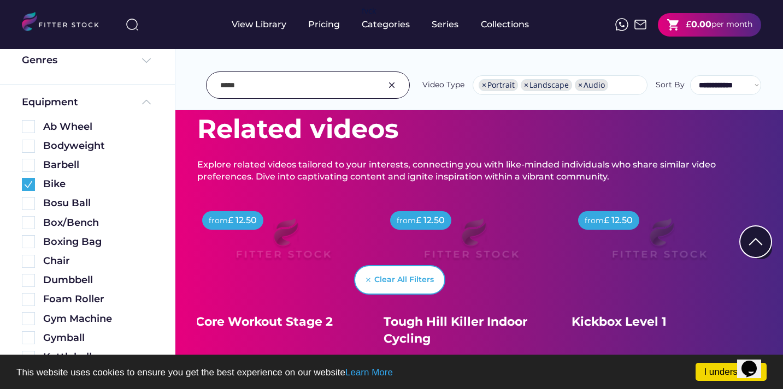
click at [389, 82] on img at bounding box center [391, 85] width 13 height 13
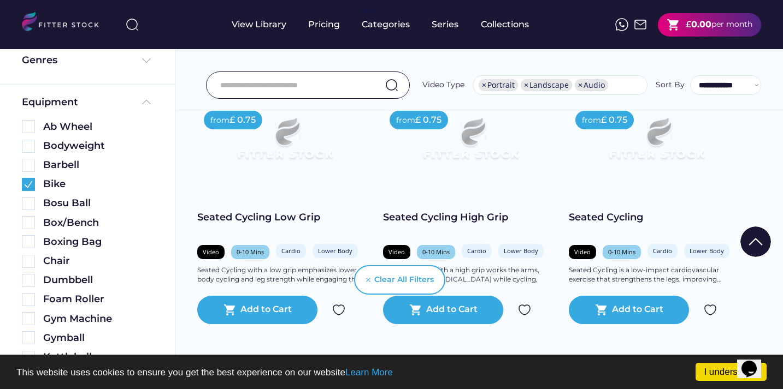
scroll to position [501, 0]
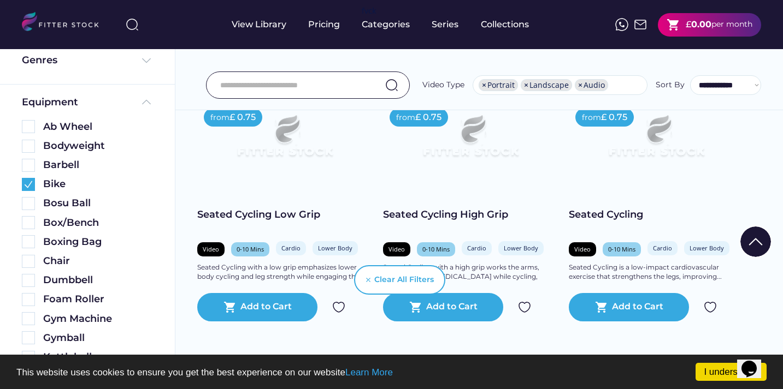
click at [671, 156] on img at bounding box center [656, 141] width 140 height 79
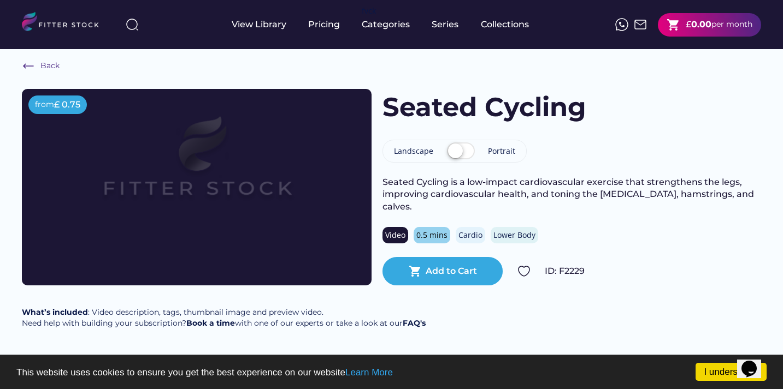
scroll to position [16, 0]
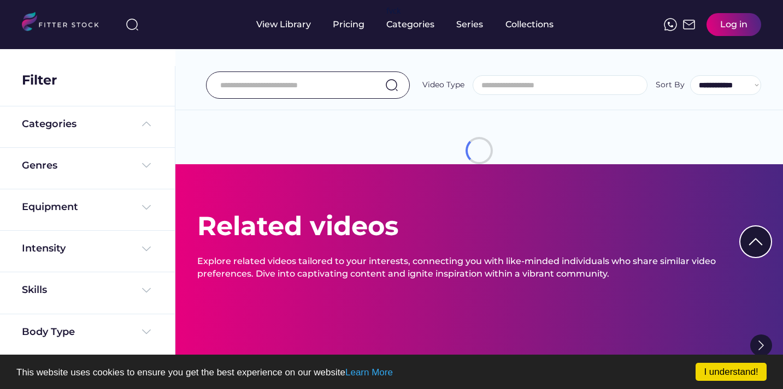
select select "**********"
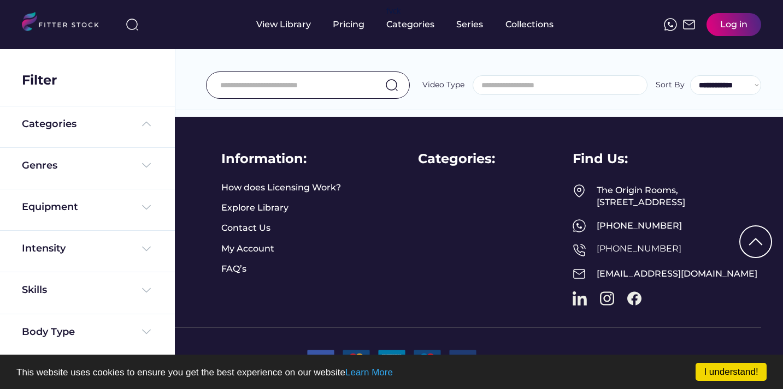
scroll to position [501, 0]
select select "**********"
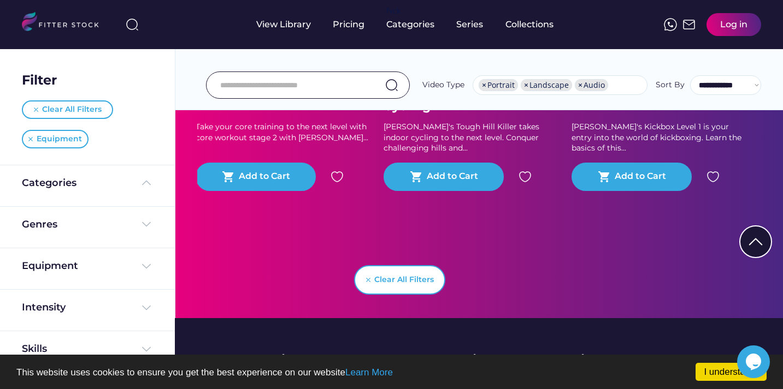
scroll to position [0, 0]
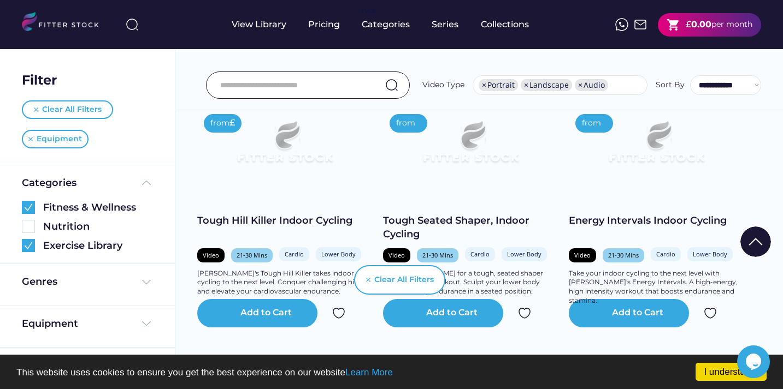
click at [291, 89] on input "input" at bounding box center [294, 85] width 148 height 23
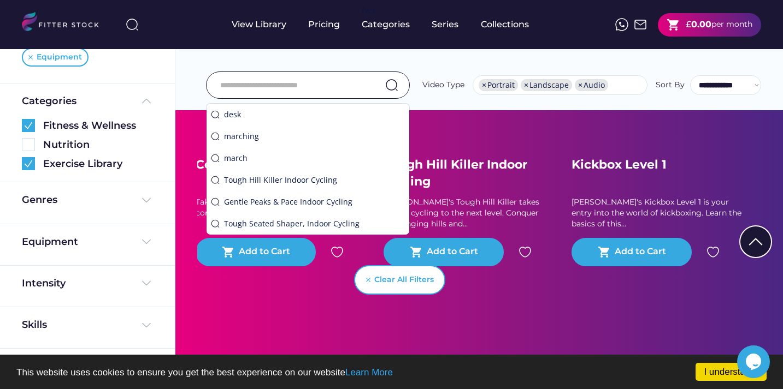
scroll to position [84, 0]
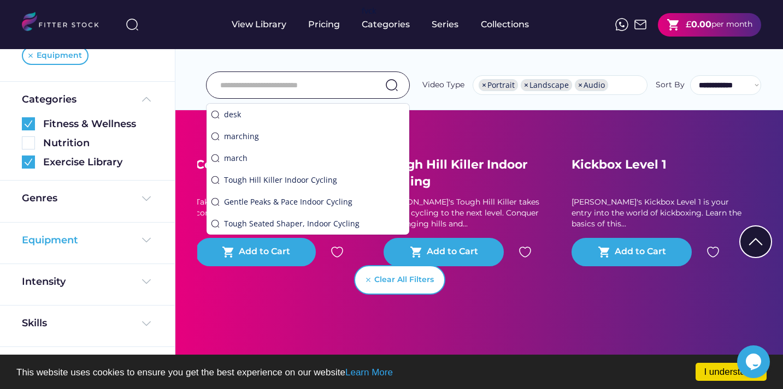
click at [141, 240] on img at bounding box center [146, 240] width 13 height 13
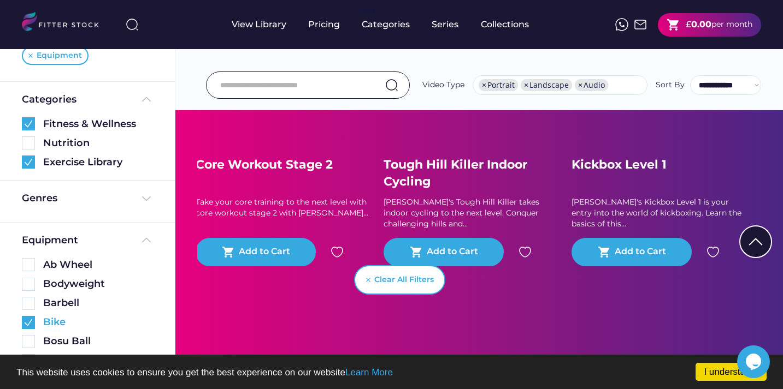
click at [29, 322] on img at bounding box center [28, 322] width 13 height 13
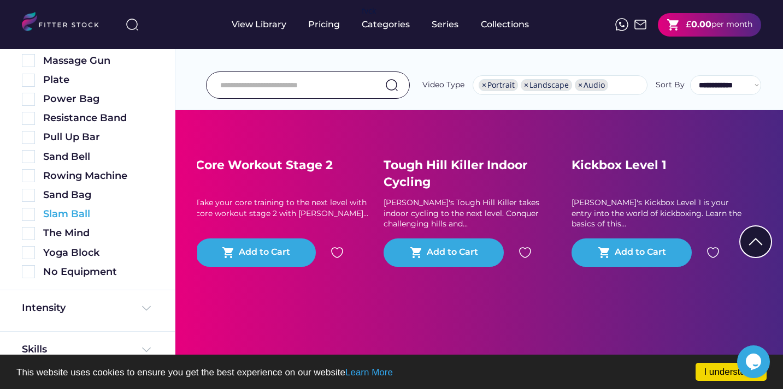
scroll to position [602, 0]
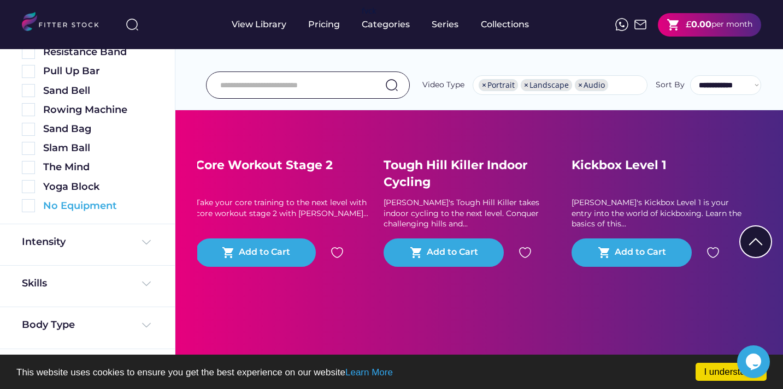
click at [33, 206] on img at bounding box center [28, 205] width 13 height 13
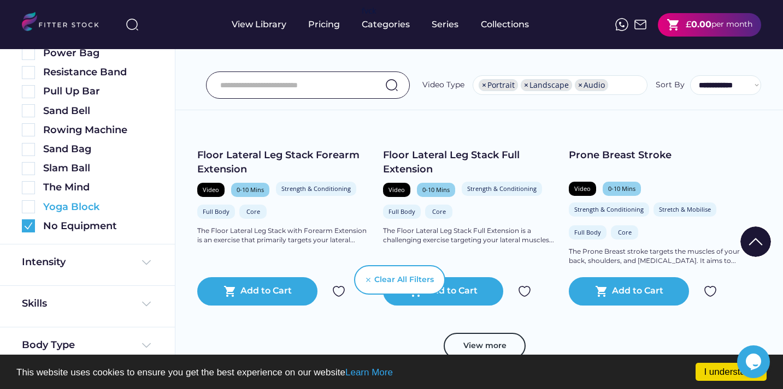
scroll to position [637, 0]
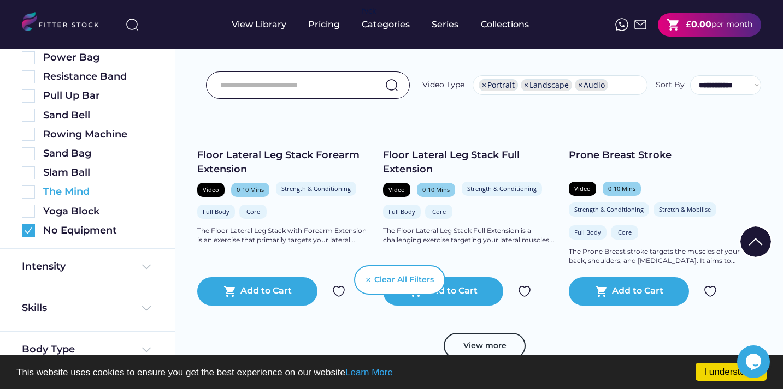
click at [28, 192] on img at bounding box center [28, 192] width 13 height 13
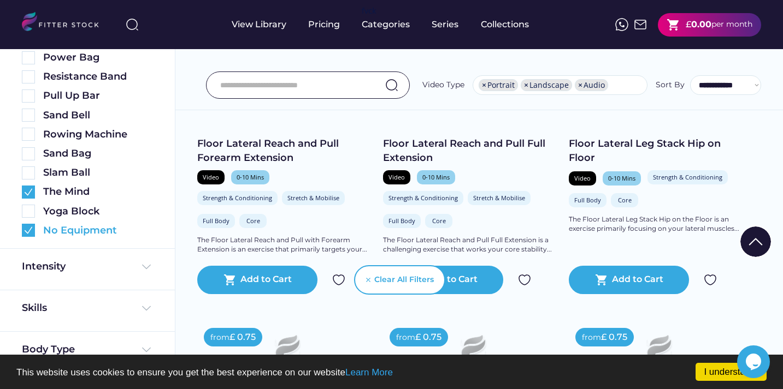
click at [28, 228] on img at bounding box center [28, 230] width 13 height 13
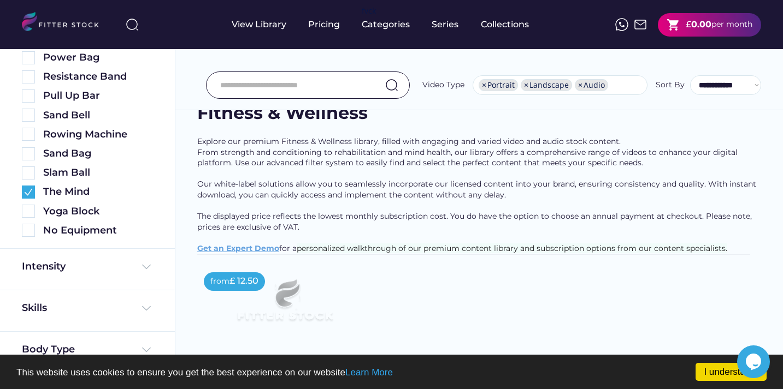
scroll to position [0, 0]
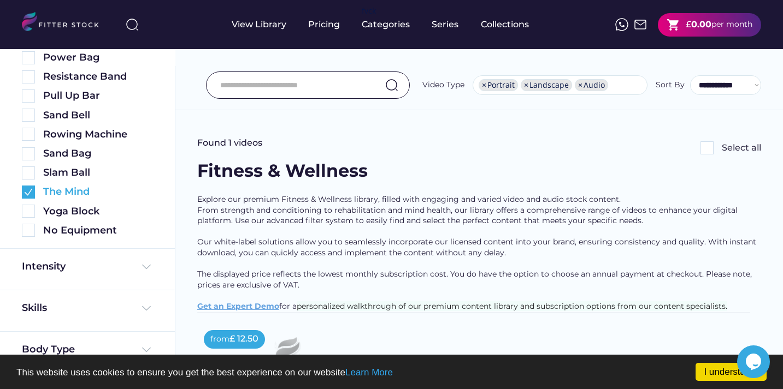
click at [31, 192] on img at bounding box center [28, 192] width 13 height 13
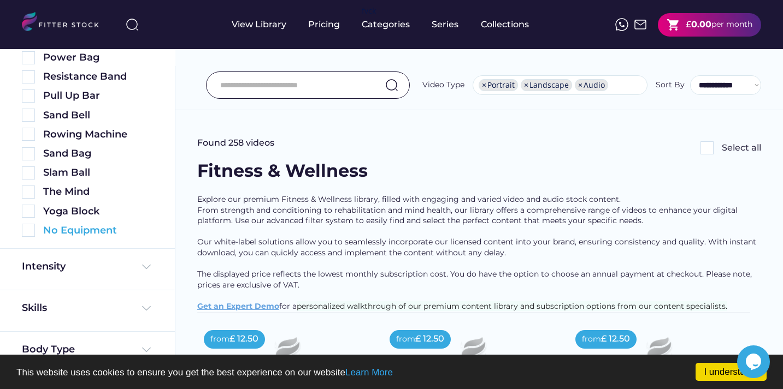
click at [28, 232] on img at bounding box center [28, 230] width 13 height 13
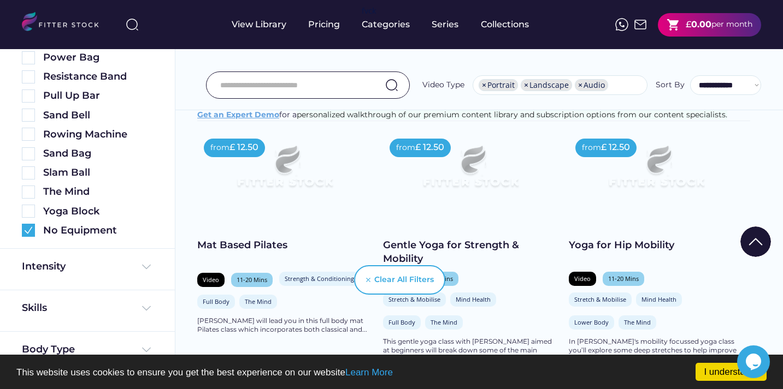
scroll to position [195, 0]
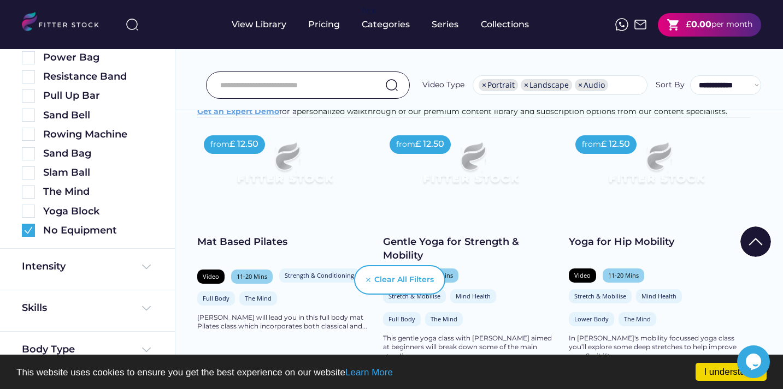
click at [341, 86] on input "input" at bounding box center [294, 85] width 148 height 23
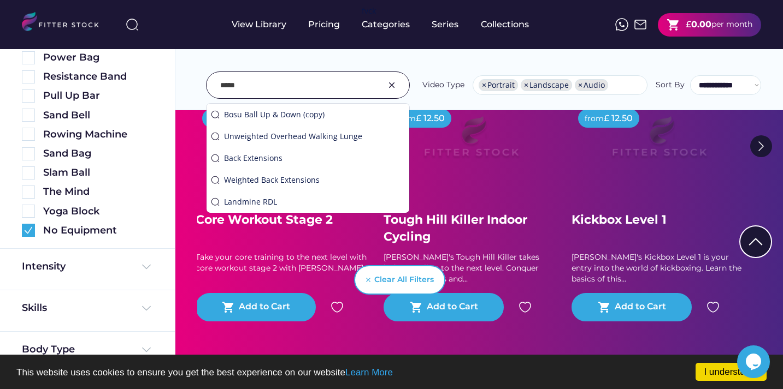
scroll to position [218, 0]
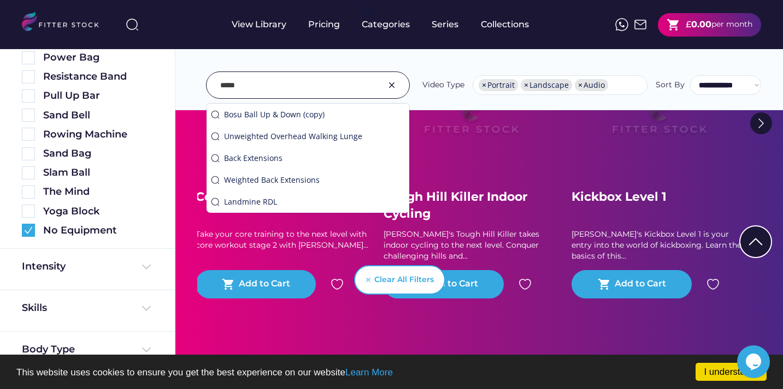
click at [438, 102] on div "**********" at bounding box center [478, 60] width 607 height 99
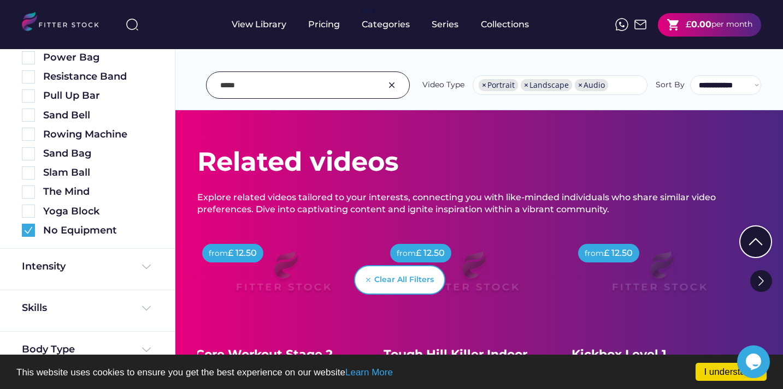
scroll to position [0, 0]
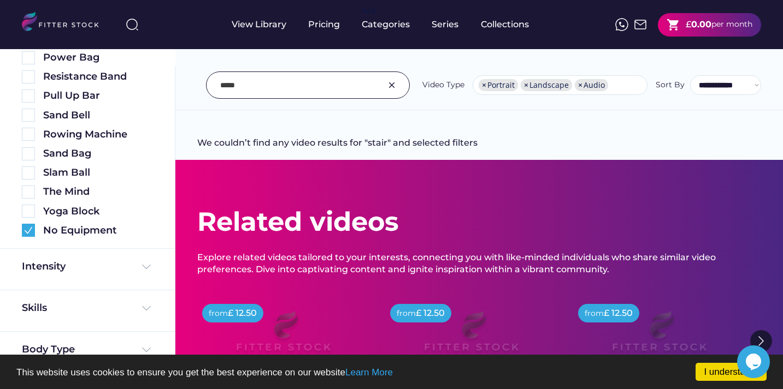
click at [354, 85] on input "input" at bounding box center [294, 85] width 148 height 23
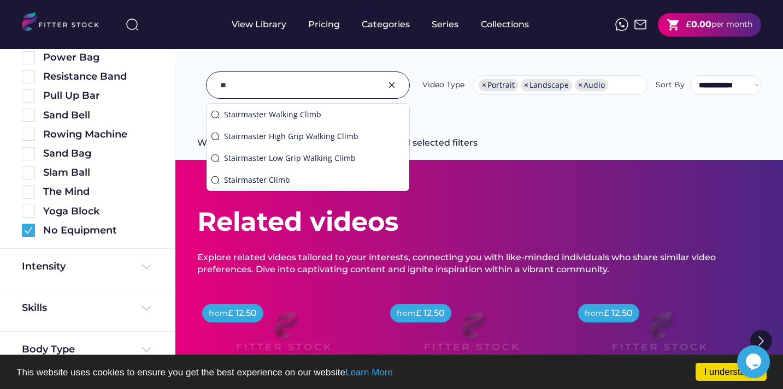
type input "*"
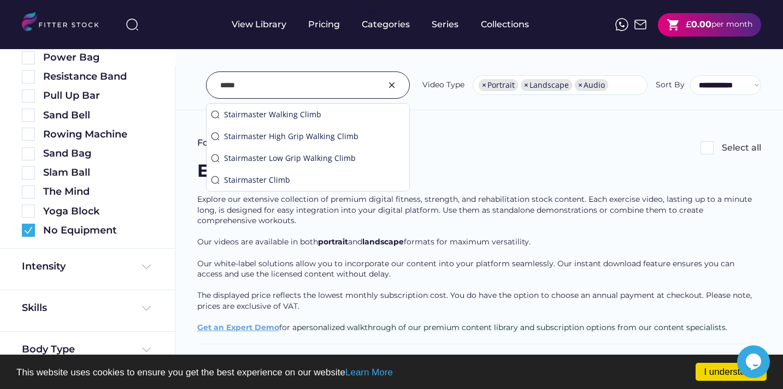
type input "*****"
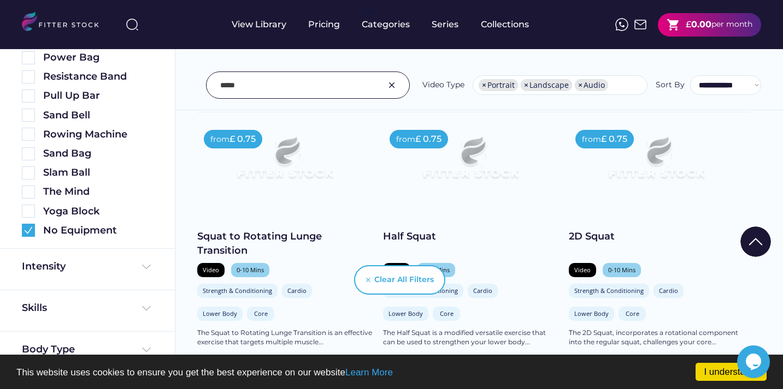
scroll to position [245, 0]
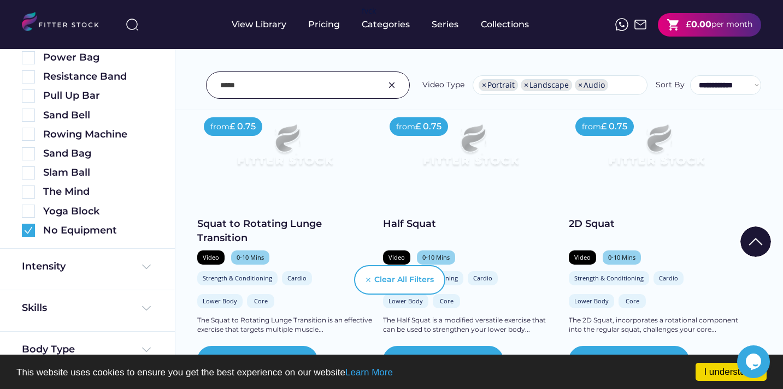
click at [416, 167] on img at bounding box center [470, 150] width 140 height 79
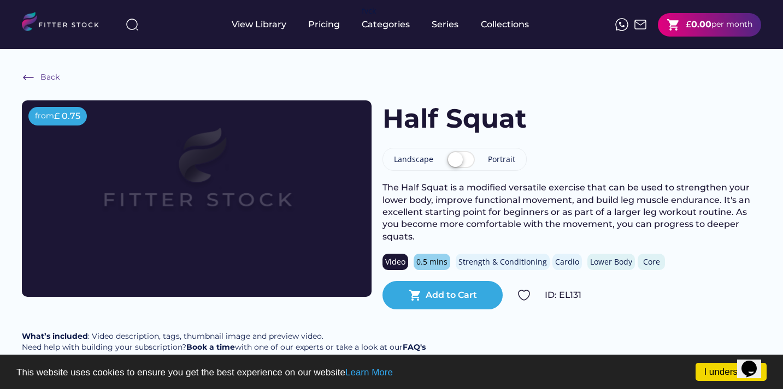
click at [466, 161] on label at bounding box center [460, 161] width 33 height 24
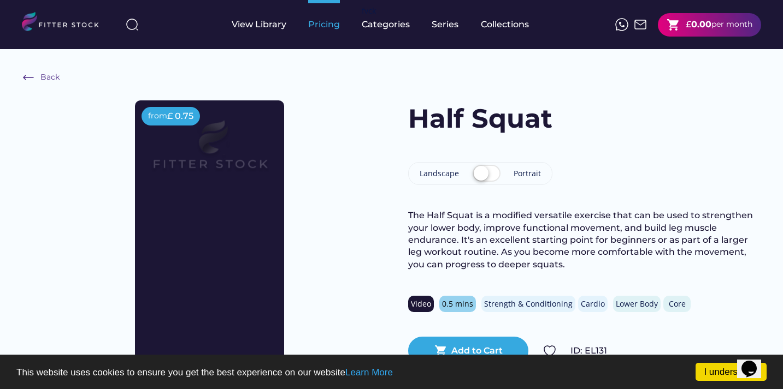
click at [317, 22] on div "Pricing" at bounding box center [324, 25] width 32 height 12
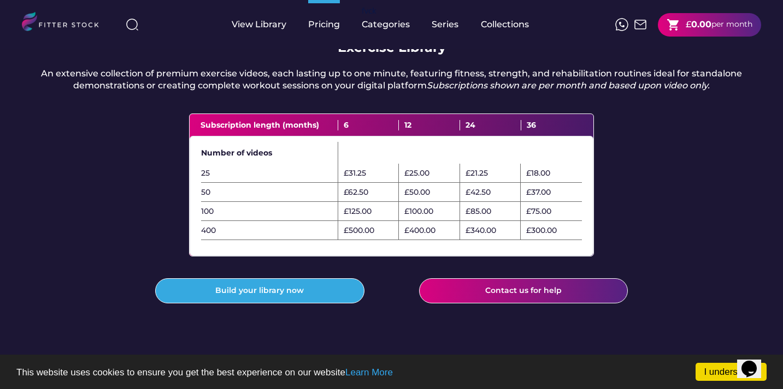
scroll to position [353, 0]
